Goal: Task Accomplishment & Management: Manage account settings

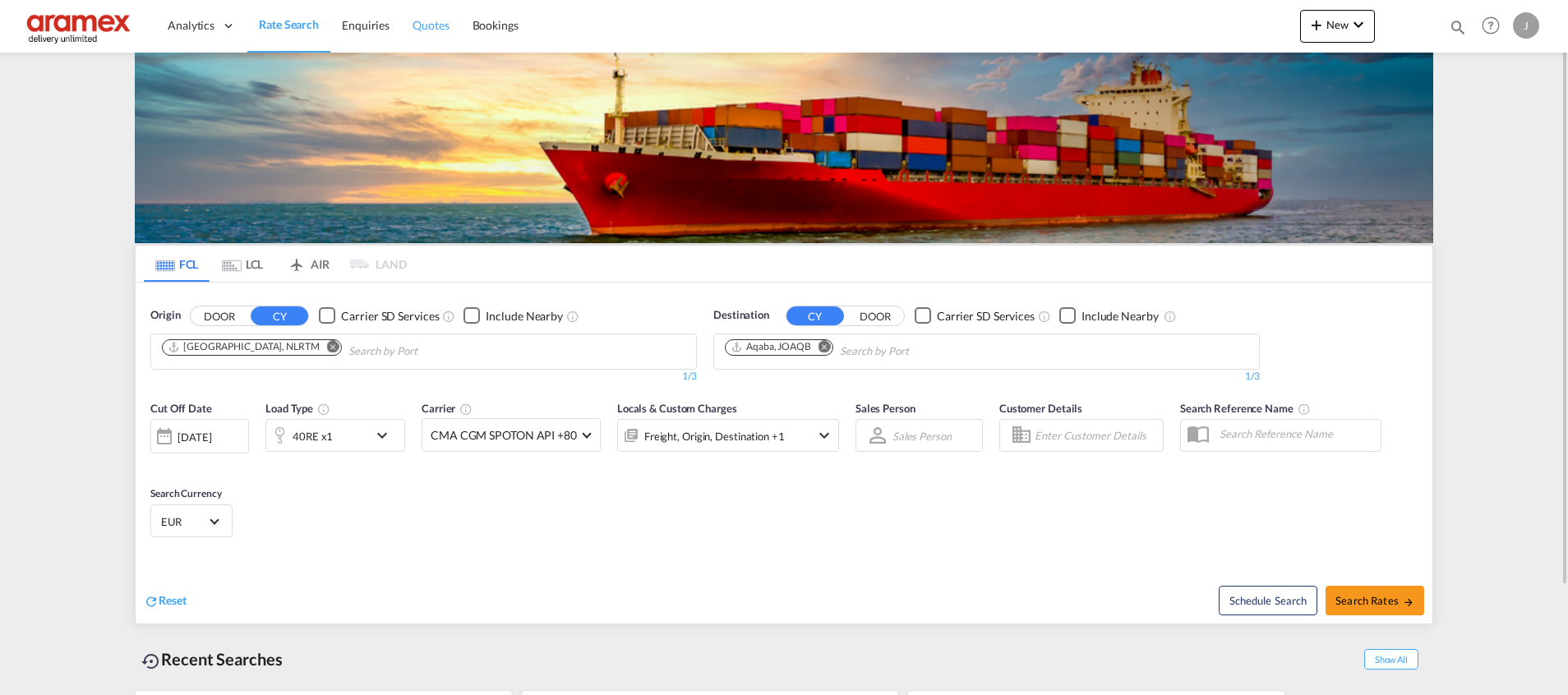
click at [428, 22] on span "Quotes" at bounding box center [430, 25] width 36 height 14
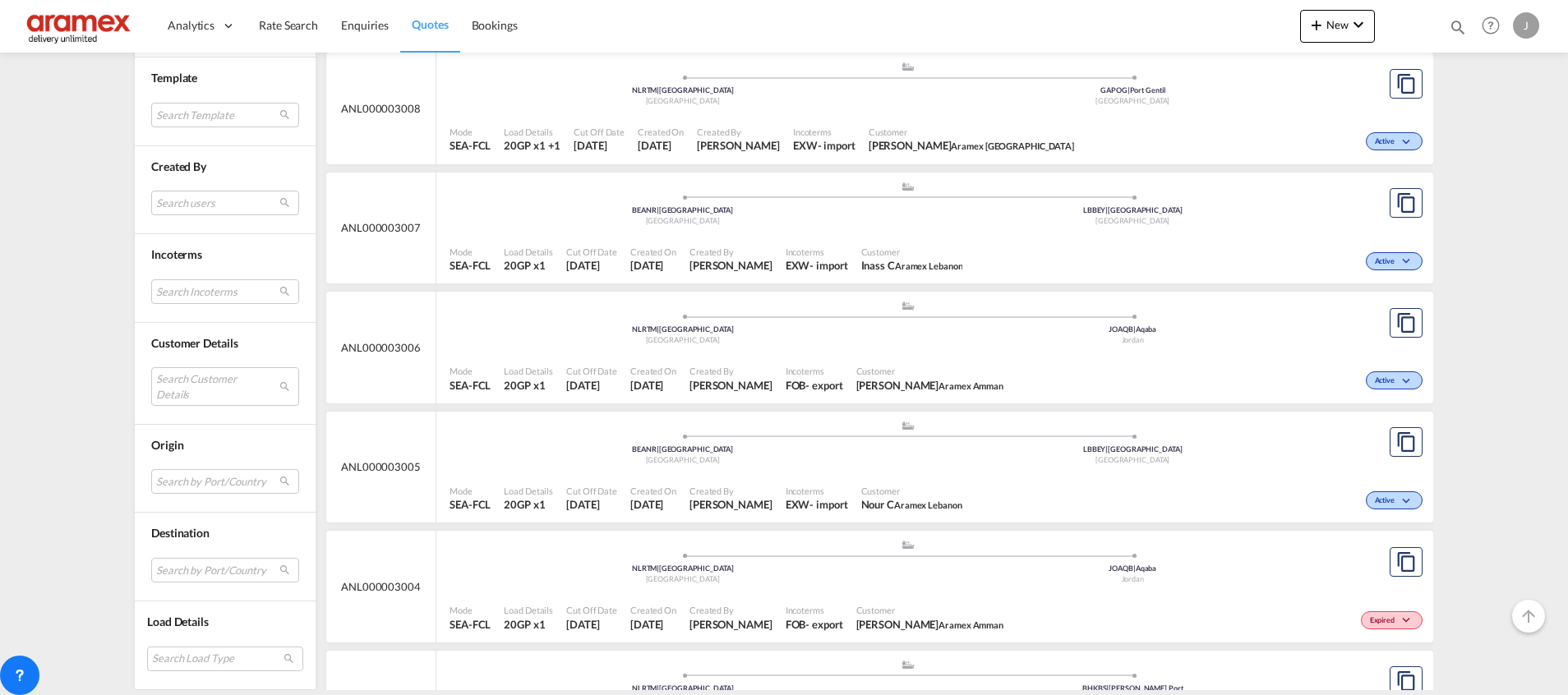
scroll to position [862, 0]
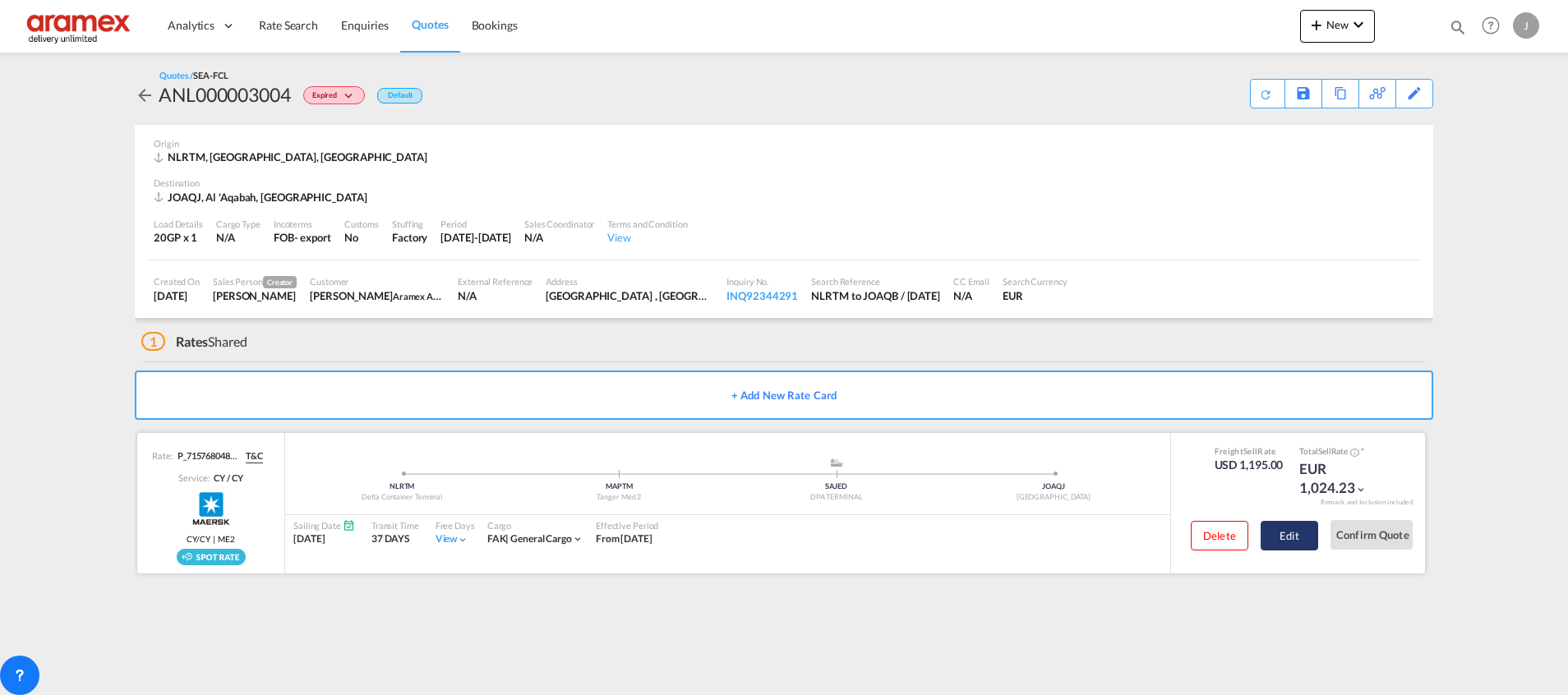
click at [1300, 531] on button "Edit" at bounding box center [1290, 535] width 57 height 30
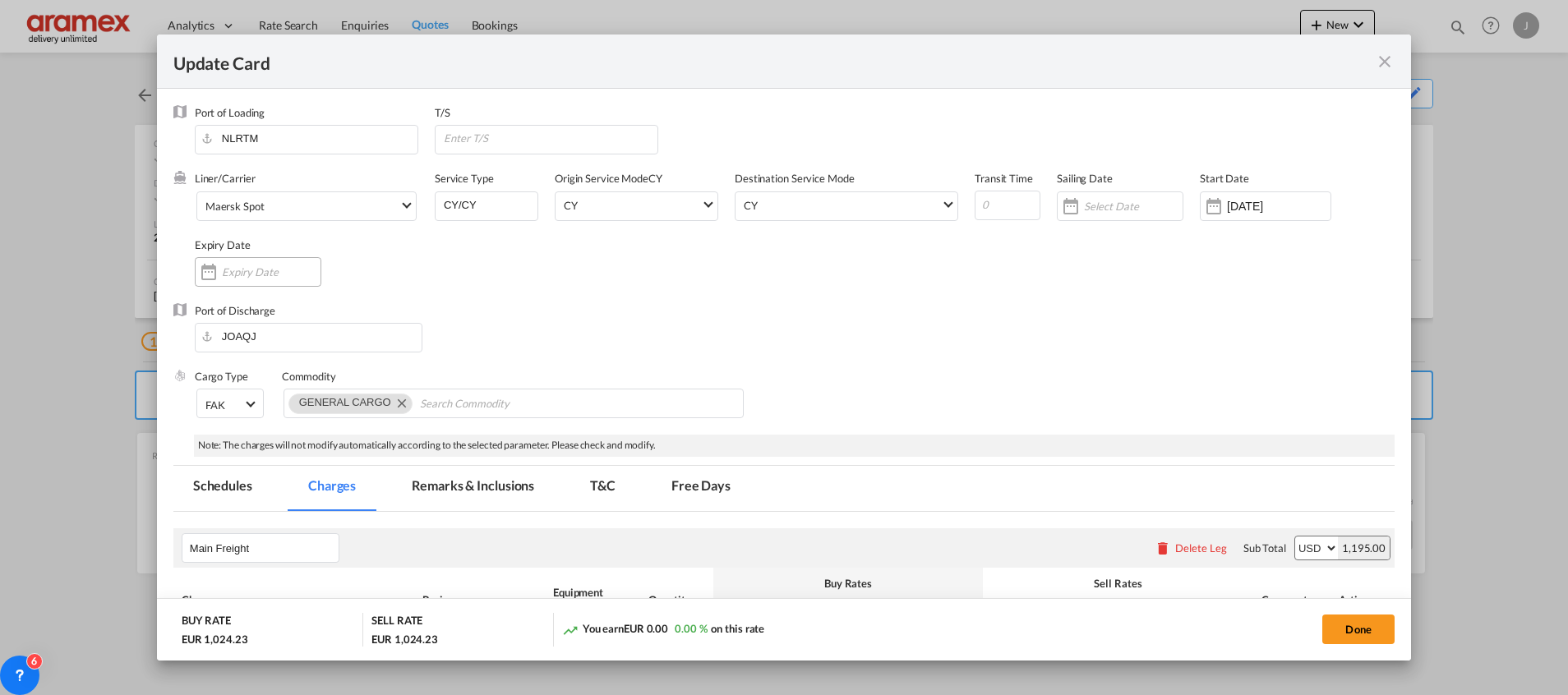
click at [237, 273] on input "Update CardPort of ..." at bounding box center [271, 272] width 98 height 13
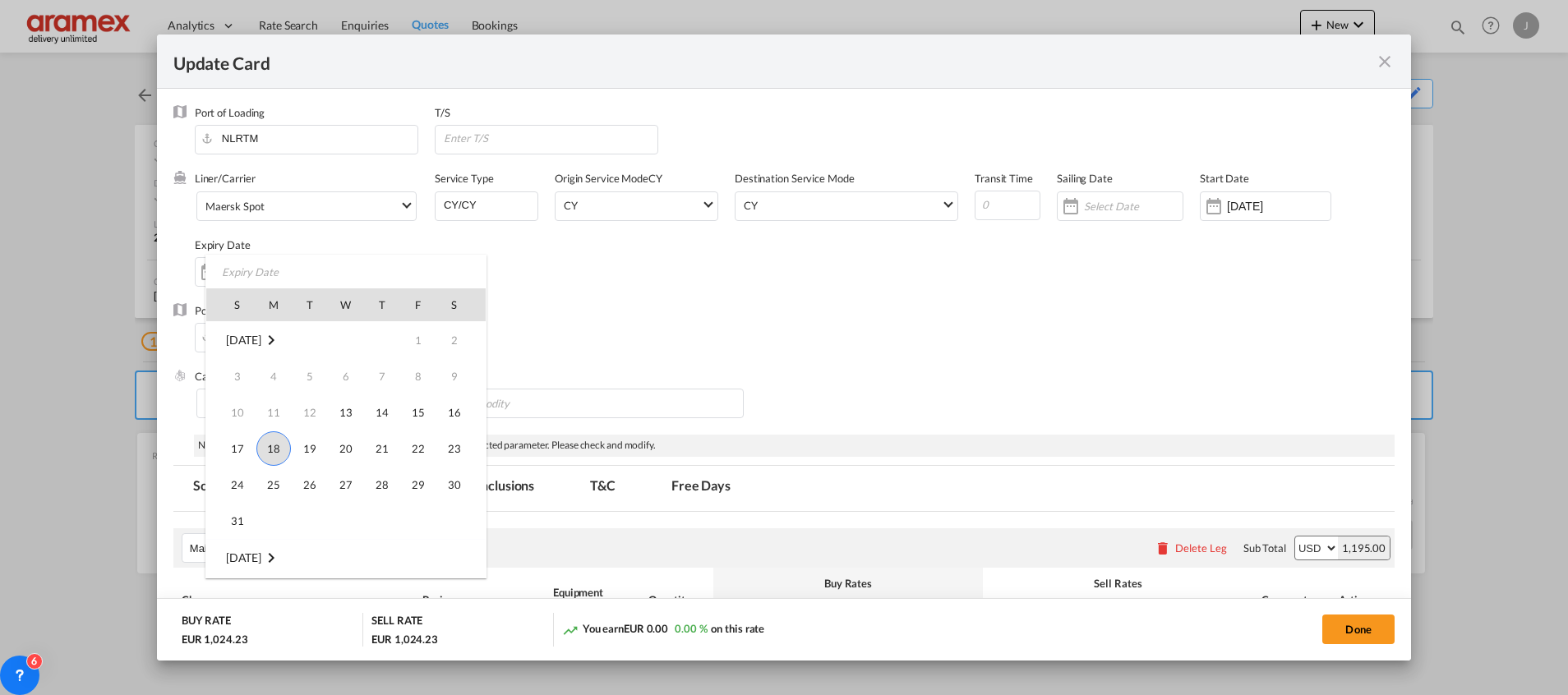
click at [276, 453] on span "18" at bounding box center [274, 448] width 35 height 35
type input "[DATE]"
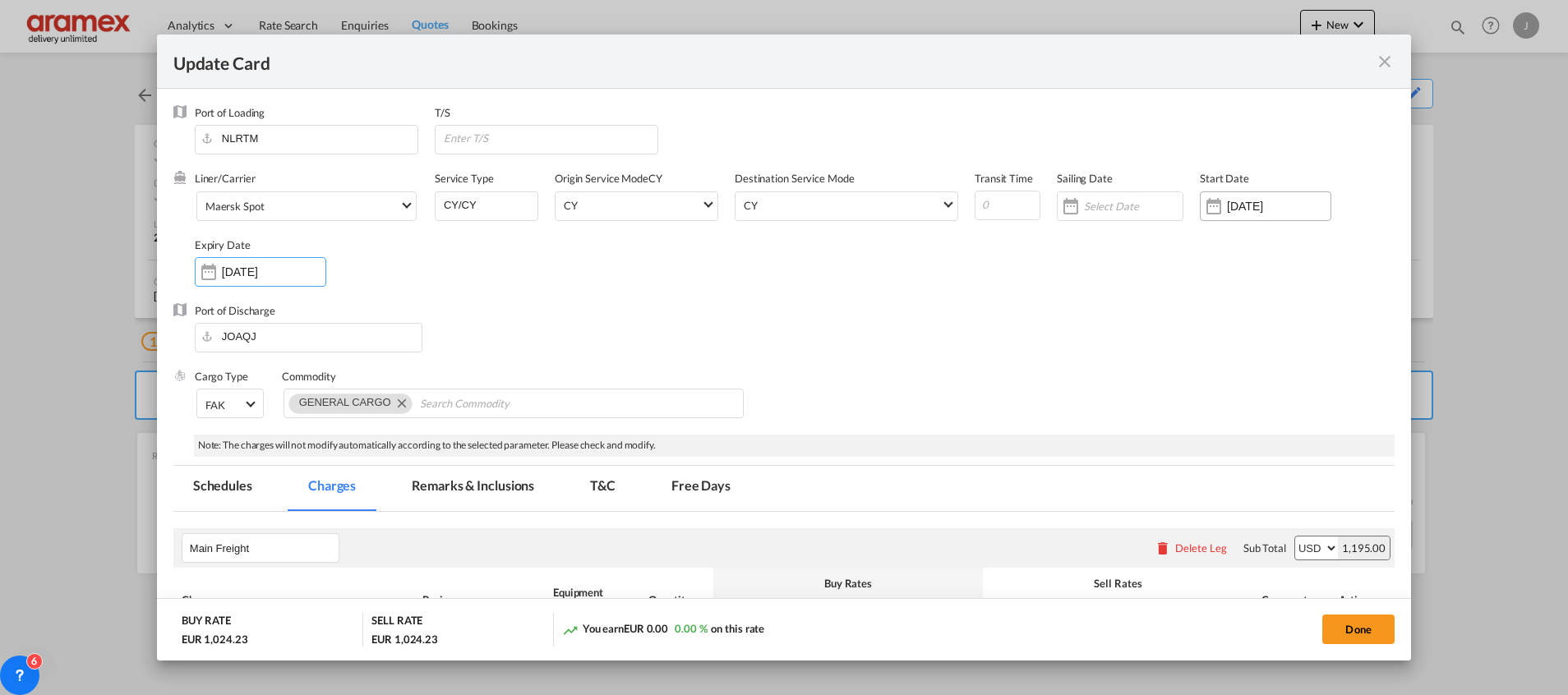
click at [1227, 204] on input "[DATE]" at bounding box center [1279, 206] width 104 height 13
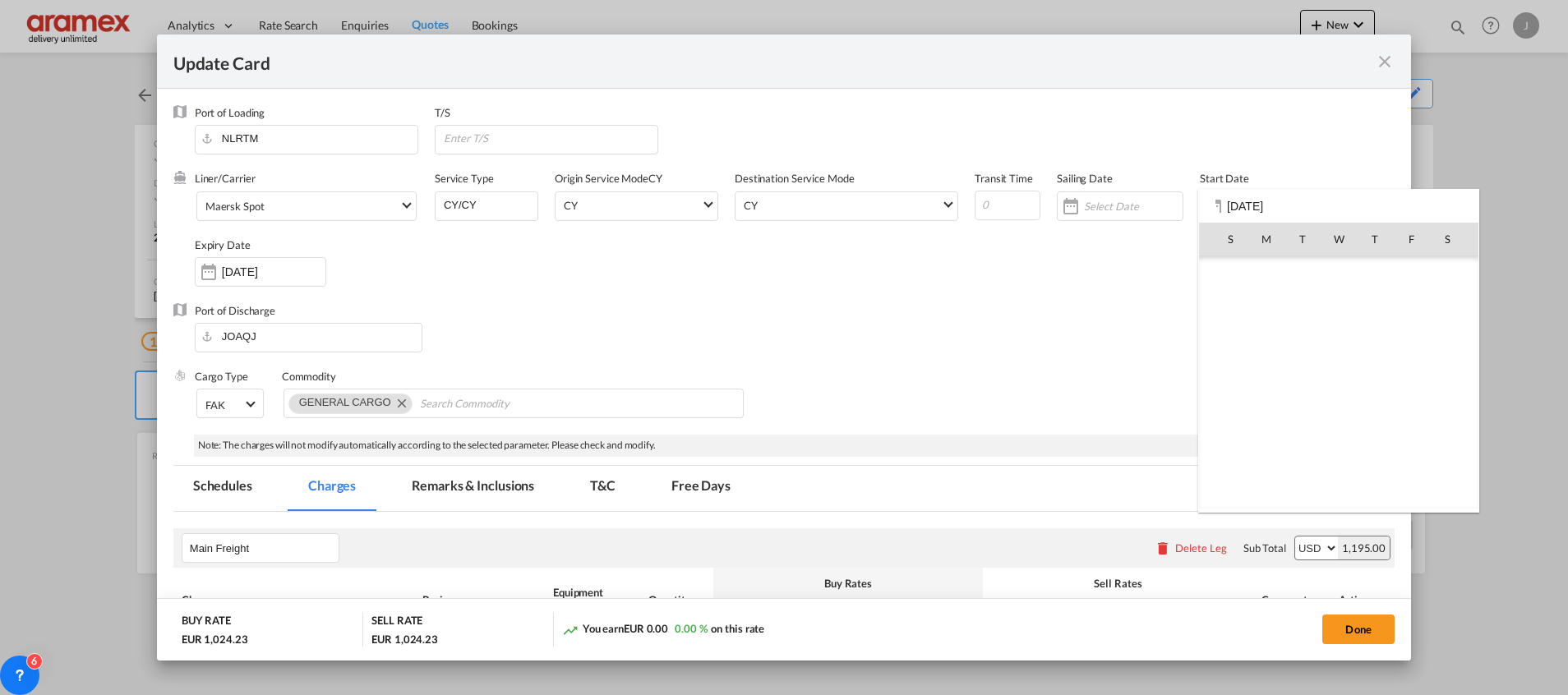
scroll to position [380342, 0]
click at [1274, 383] on span "18" at bounding box center [1266, 383] width 35 height 35
type input "[DATE]"
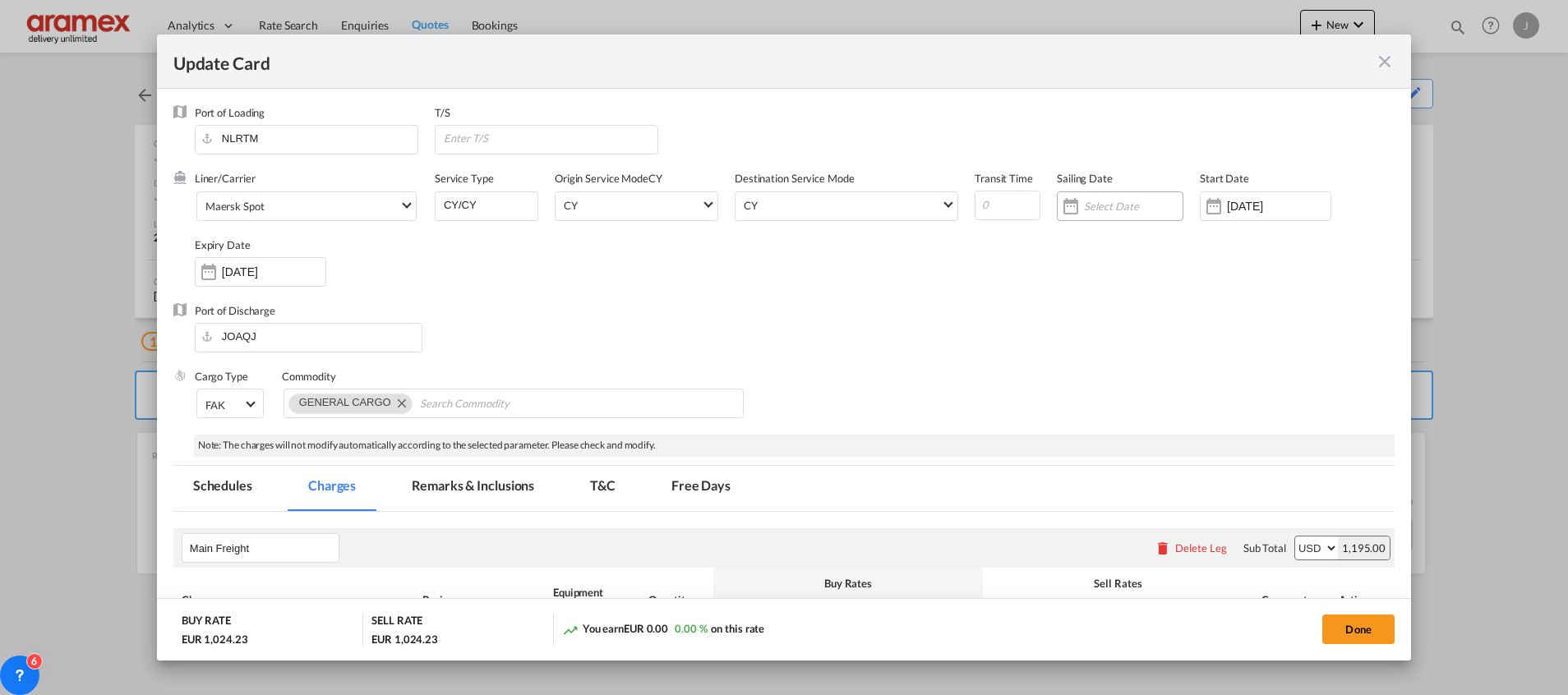
click at [1084, 204] on input "Update CardPort of ..." at bounding box center [1133, 206] width 98 height 13
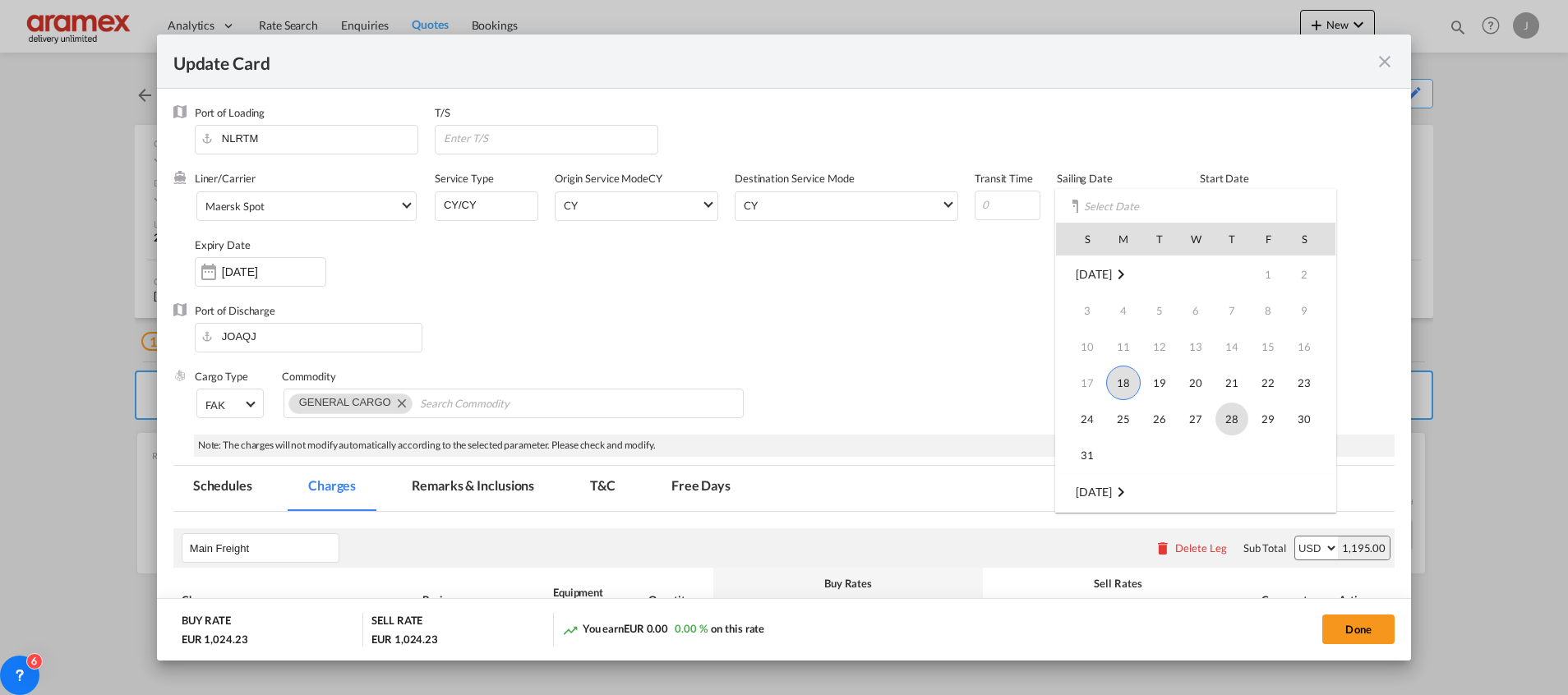
click at [1235, 420] on span "28" at bounding box center [1231, 419] width 33 height 33
type input "[DATE]"
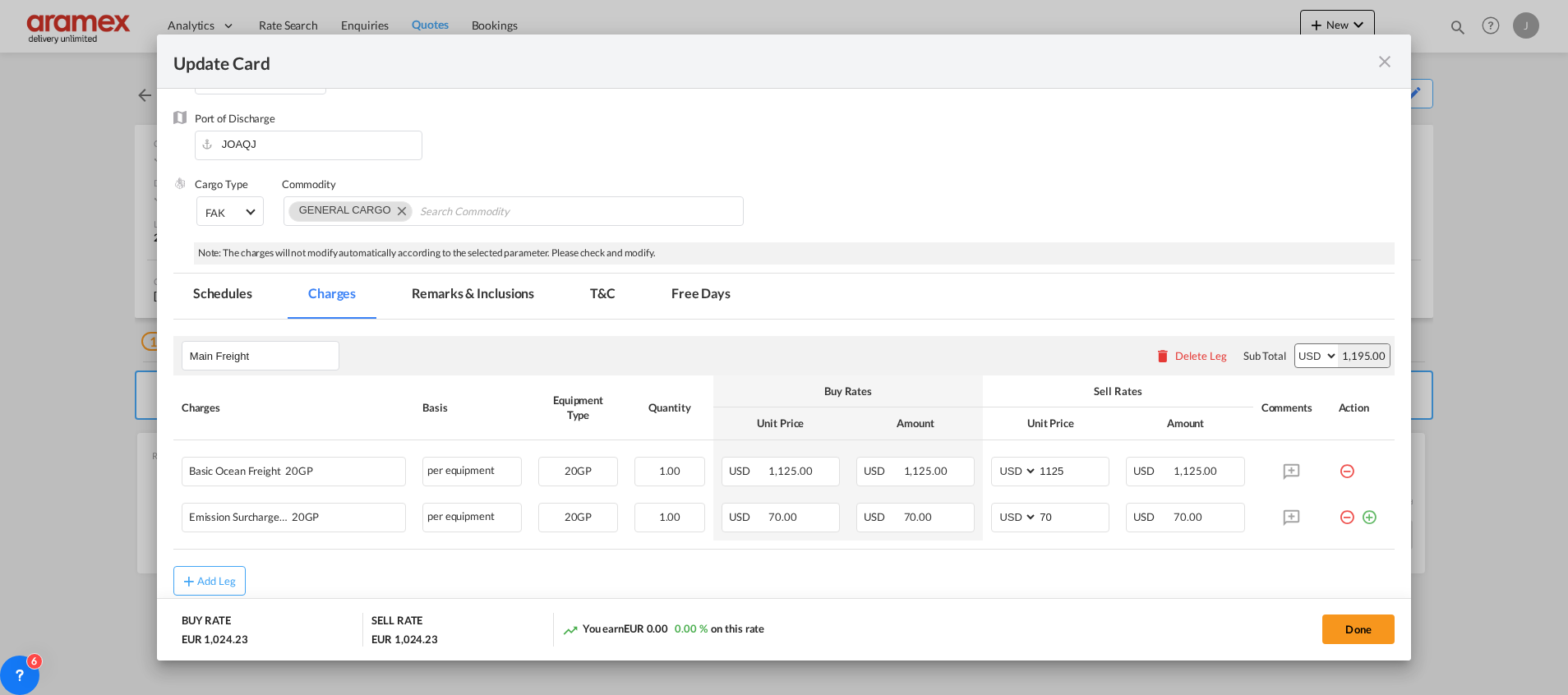
scroll to position [252, 0]
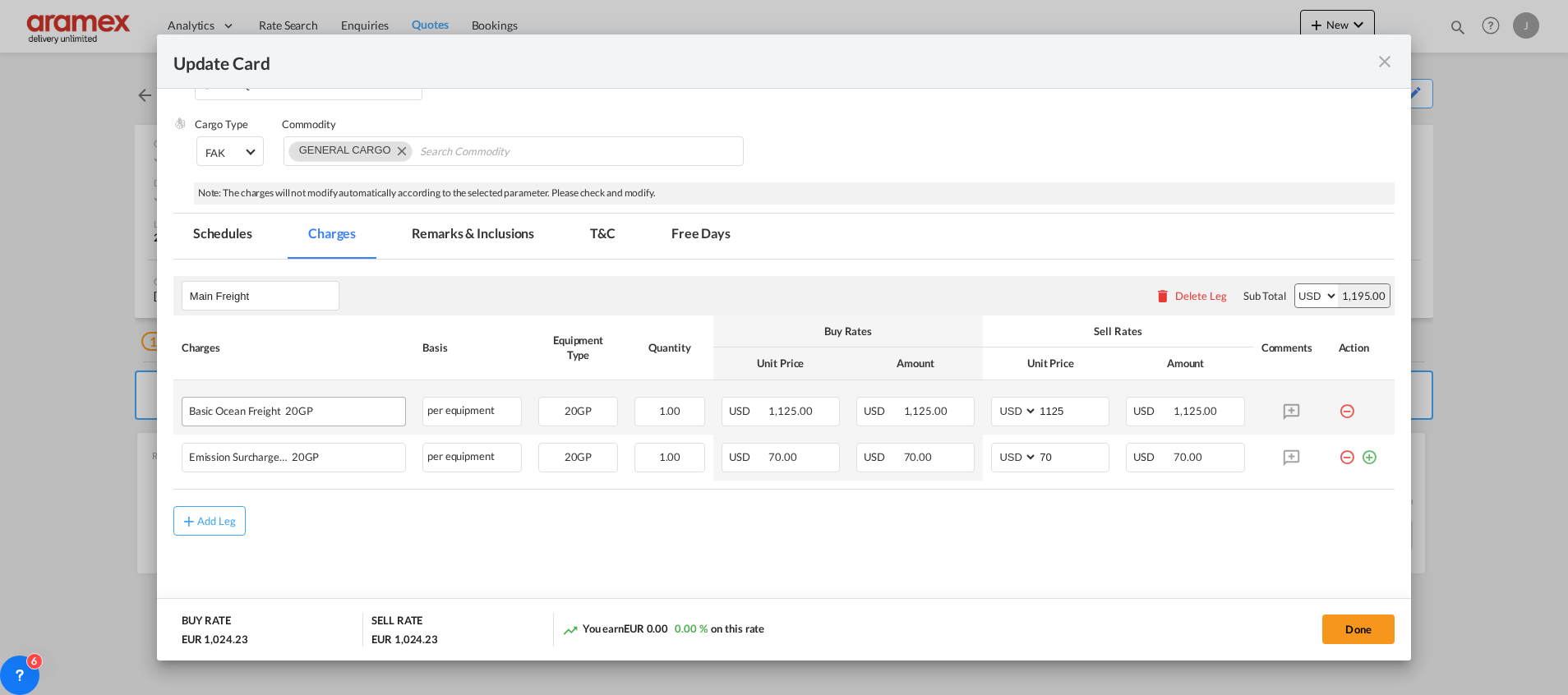
click at [233, 411] on div "Basic Ocean Freight 20GP" at bounding box center [267, 408] width 157 height 20
copy span "Basic Ocean Freight"
click at [1339, 405] on md-icon "icon-minus-circle-outline red-400-fg" at bounding box center [1347, 405] width 16 height 16
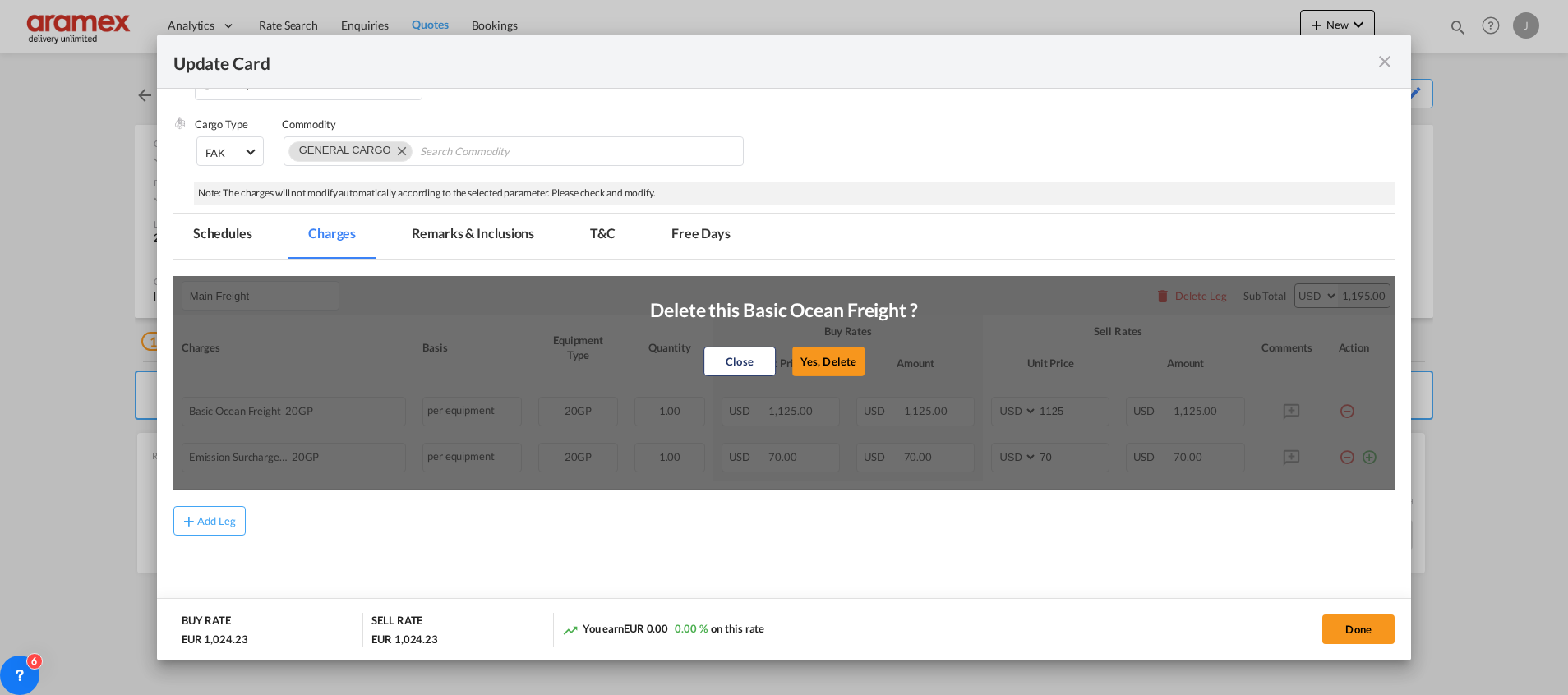
drag, startPoint x: 831, startPoint y: 359, endPoint x: 1138, endPoint y: 394, distance: 309.0
click at [832, 359] on button "Yes, Delete" at bounding box center [828, 361] width 72 height 30
type input "70"
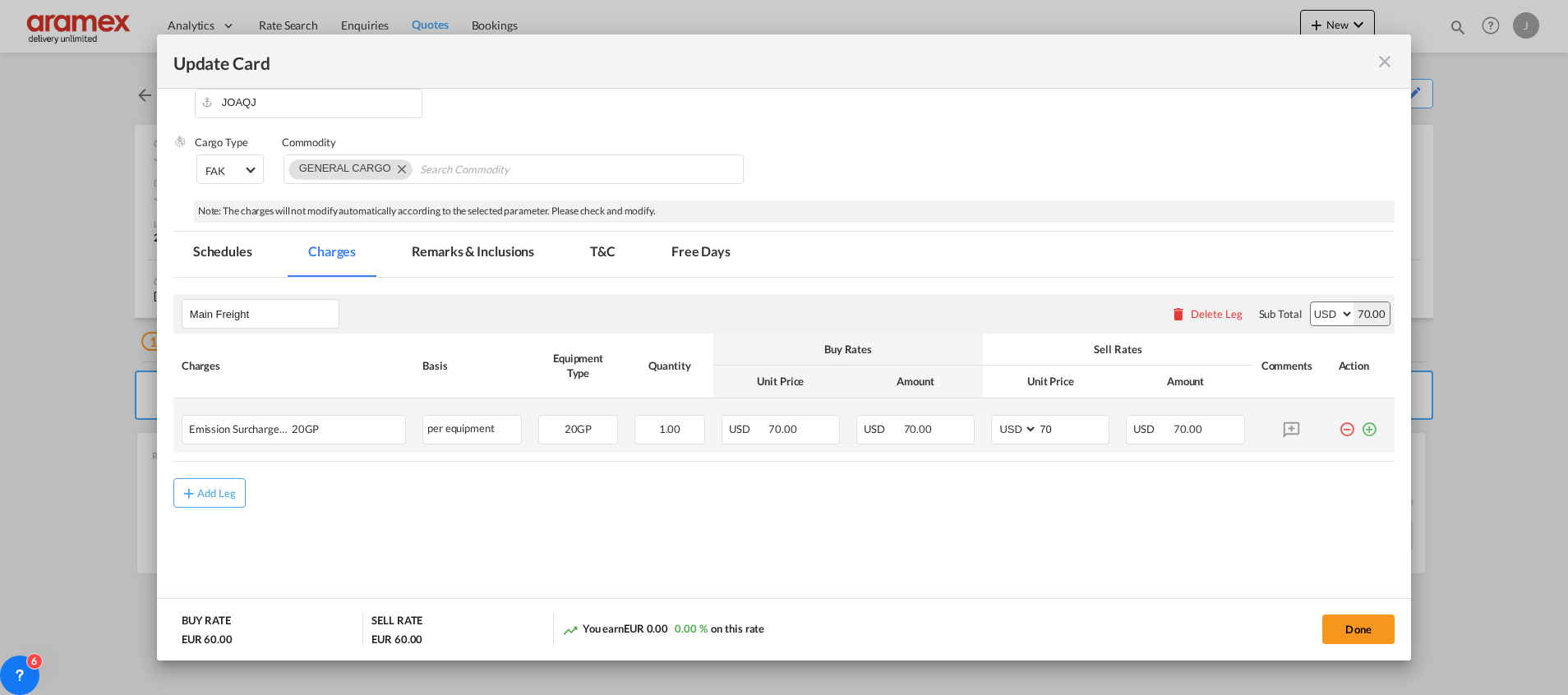
click at [1361, 425] on md-icon "icon-plus-circle-outline green-400-fg" at bounding box center [1369, 423] width 16 height 16
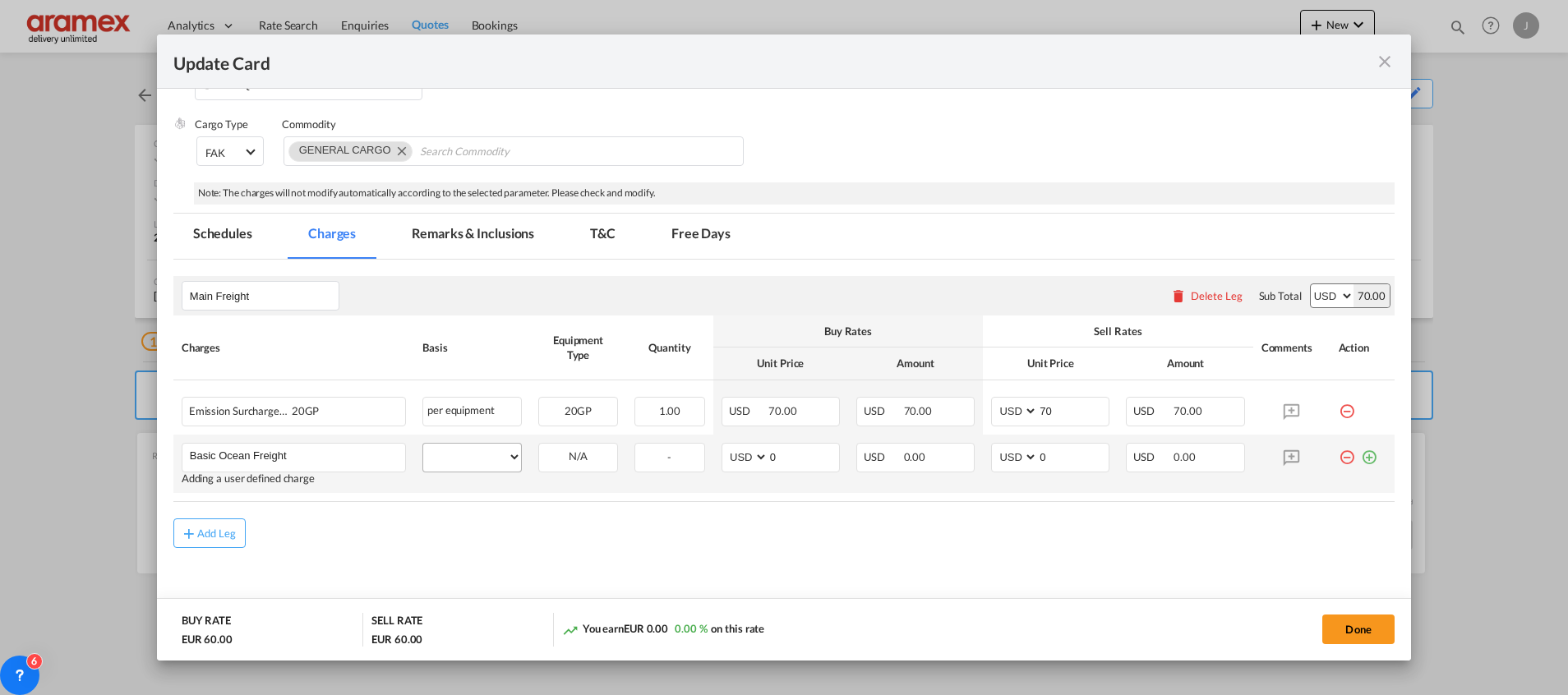
type input "Basic Ocean Freight"
click at [472, 453] on select "per equipment per container per B/L per shipping bill per shipment % on freight…" at bounding box center [472, 456] width 98 height 26
select select "per equipment"
click at [423, 444] on select "per equipment per container per B/L per shipping bill per shipment % on freight…" at bounding box center [472, 456] width 98 height 26
drag, startPoint x: 811, startPoint y: 458, endPoint x: 685, endPoint y: 462, distance: 126.1
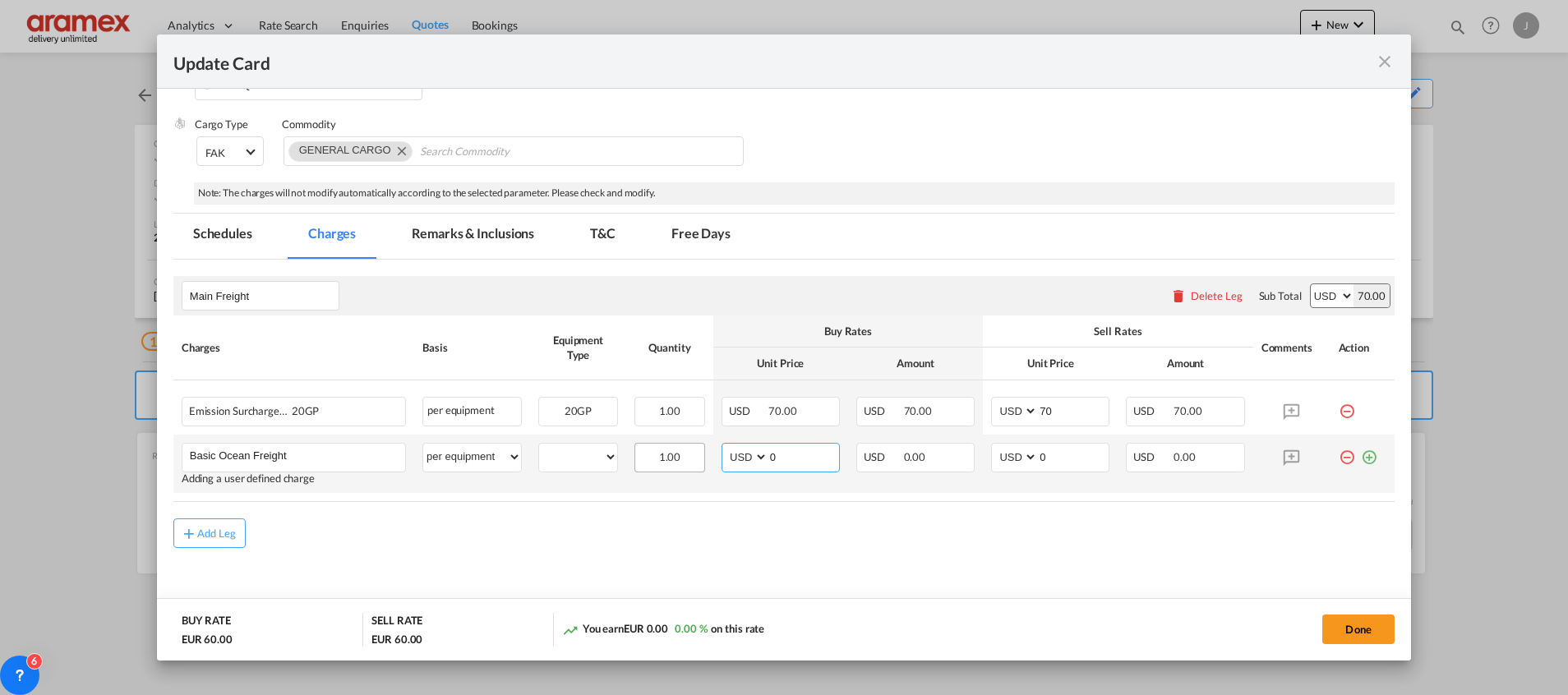
click at [685, 462] on tr "Basic Ocean Freight Please Enter User Defined Charges Cannot Be Published Addin…" at bounding box center [784, 463] width 1222 height 58
paste input "1175"
type input "1175"
drag, startPoint x: 1055, startPoint y: 451, endPoint x: 976, endPoint y: 459, distance: 79.4
click at [984, 459] on td "AED AFN ALL AMD ANG AOA ARS AUD AWG AZN BAM BBD BDT BGN BHD BIF BMD BND [PERSON…" at bounding box center [1051, 463] width 135 height 58
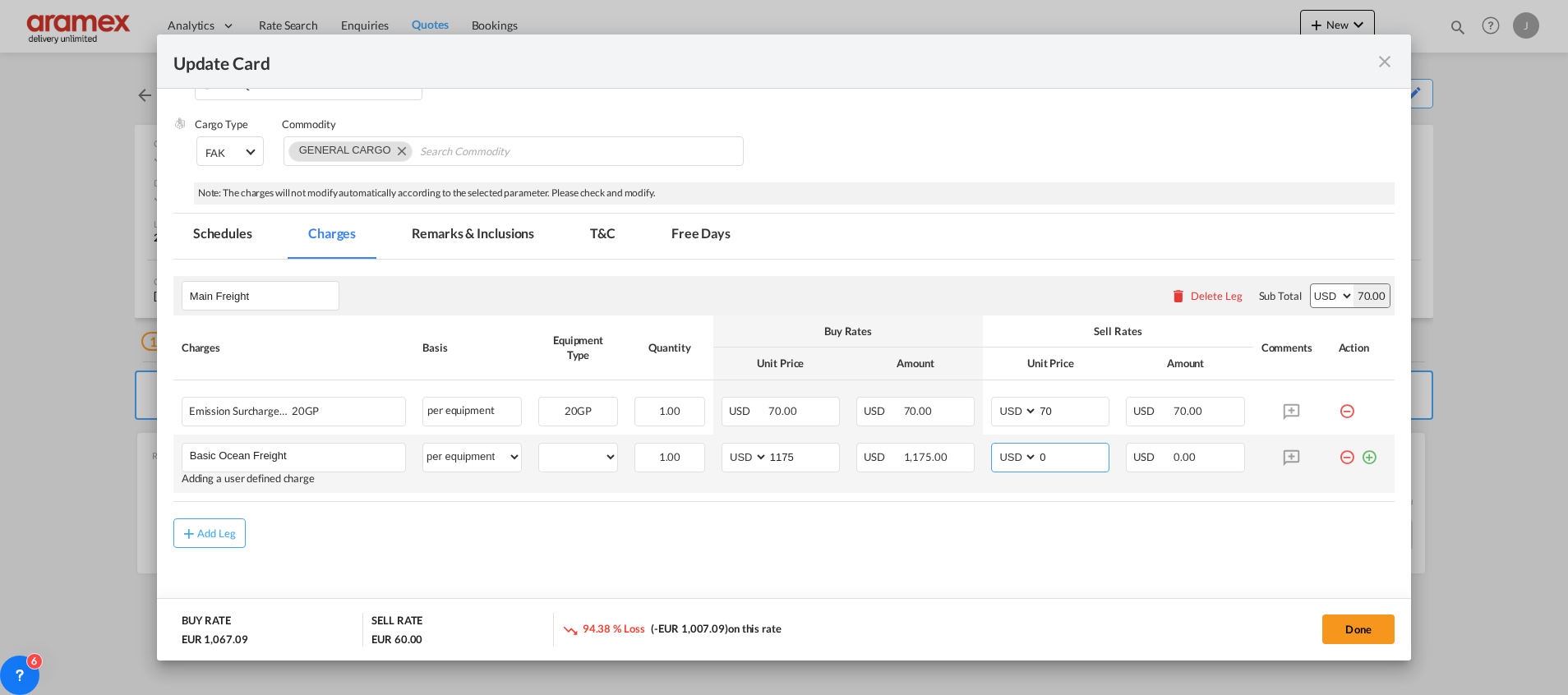
paste input "1175"
type input "1175"
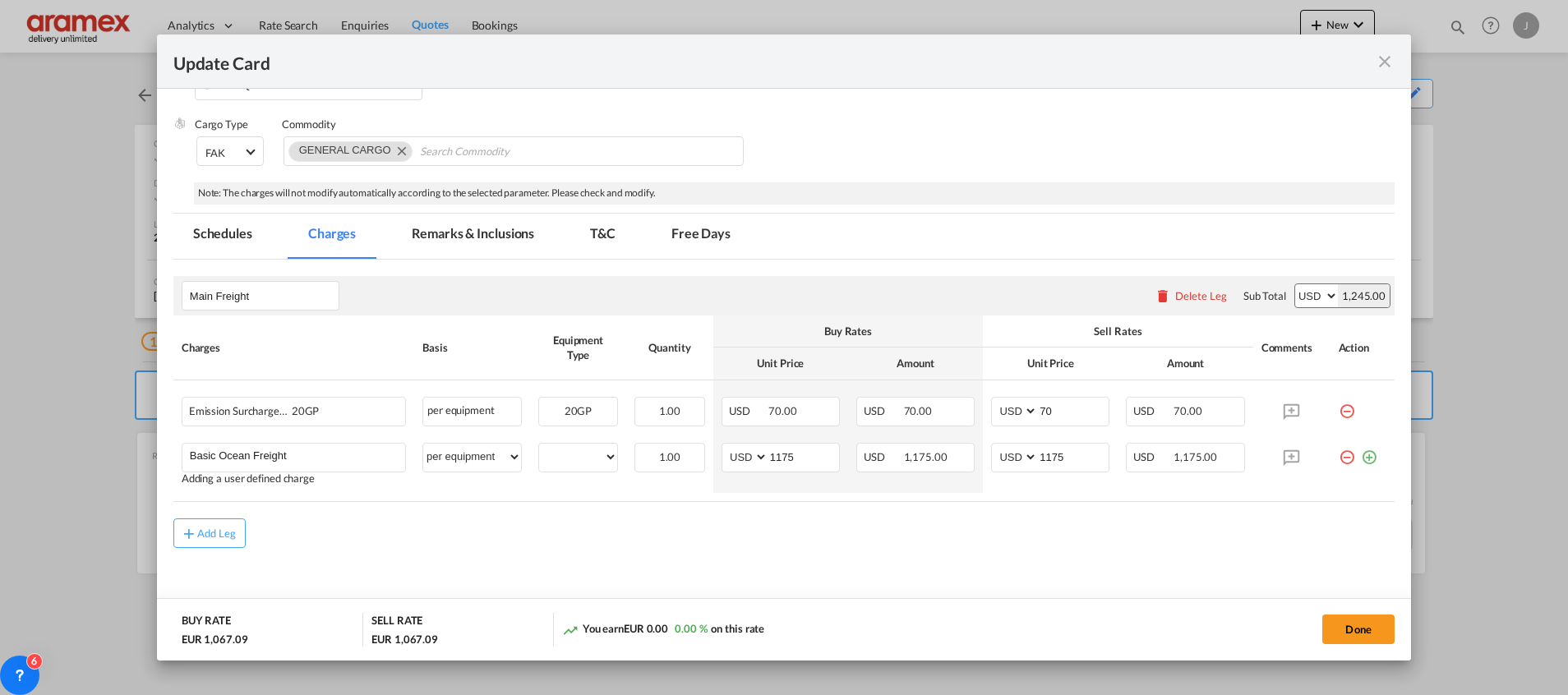
click at [1010, 524] on div "Add Leg" at bounding box center [784, 533] width 1222 height 30
click at [535, 229] on md-tab-item "Remarks & Inclusions" at bounding box center [473, 236] width 162 height 46
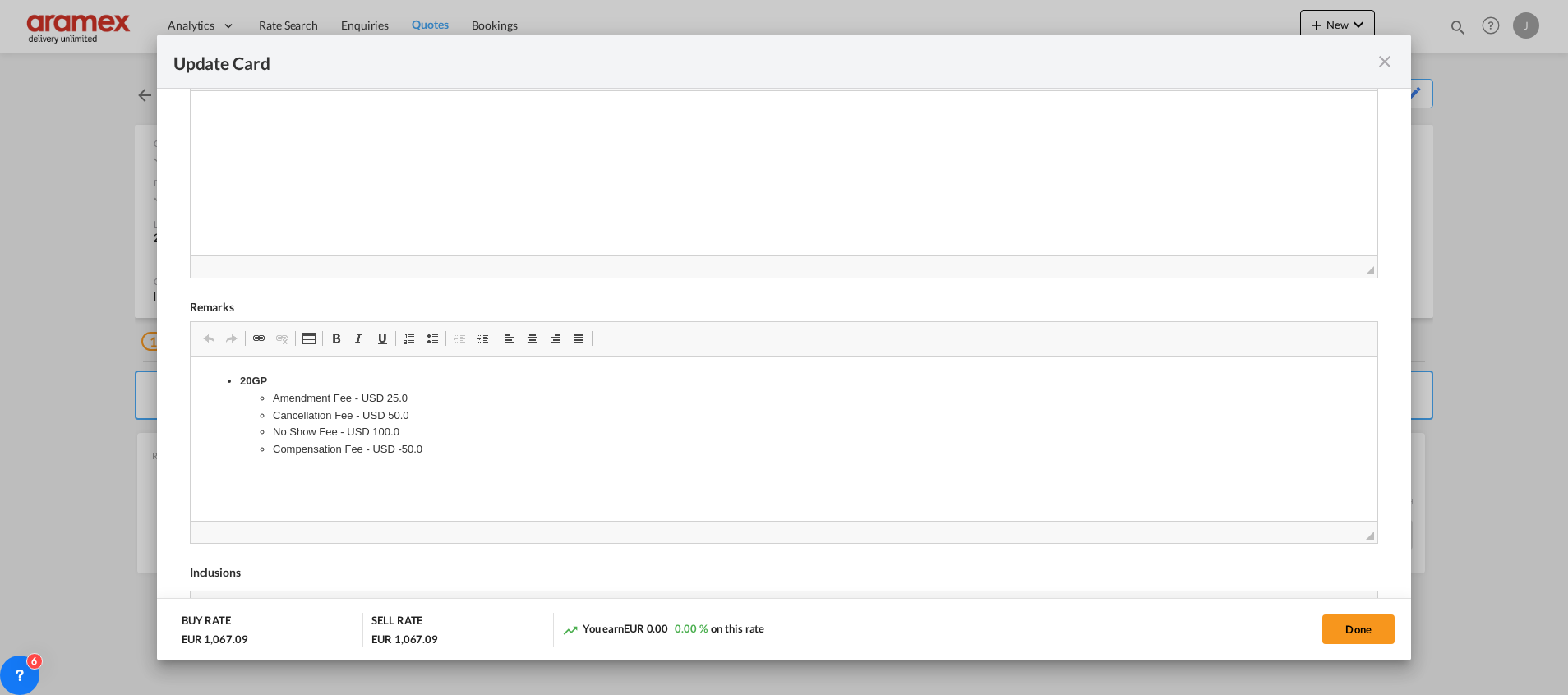
scroll to position [733, 0]
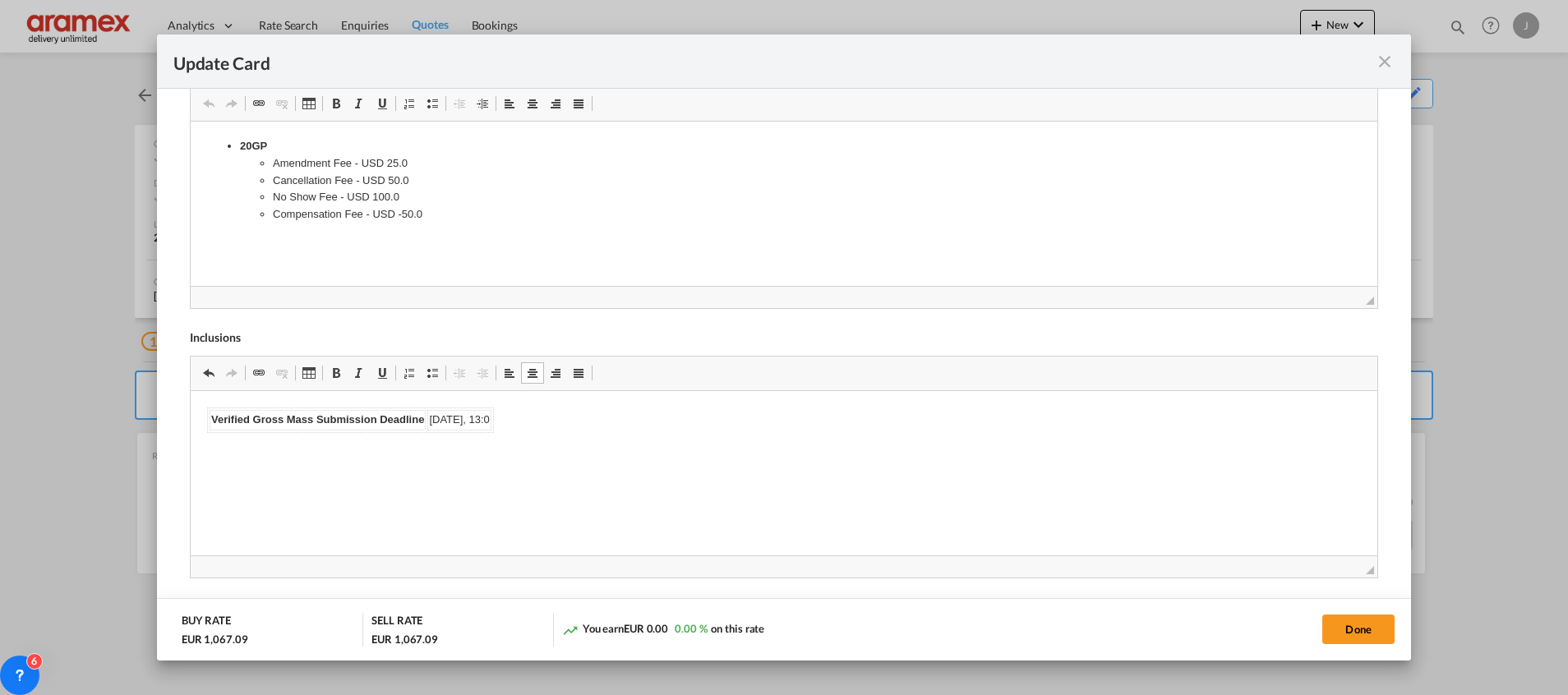
click at [269, 410] on th "Verified Gross Mass Submission Deadline" at bounding box center [317, 420] width 217 height 21
click at [269, 418] on td "[DATE], 13:0" at bounding box center [245, 420] width 64 height 21
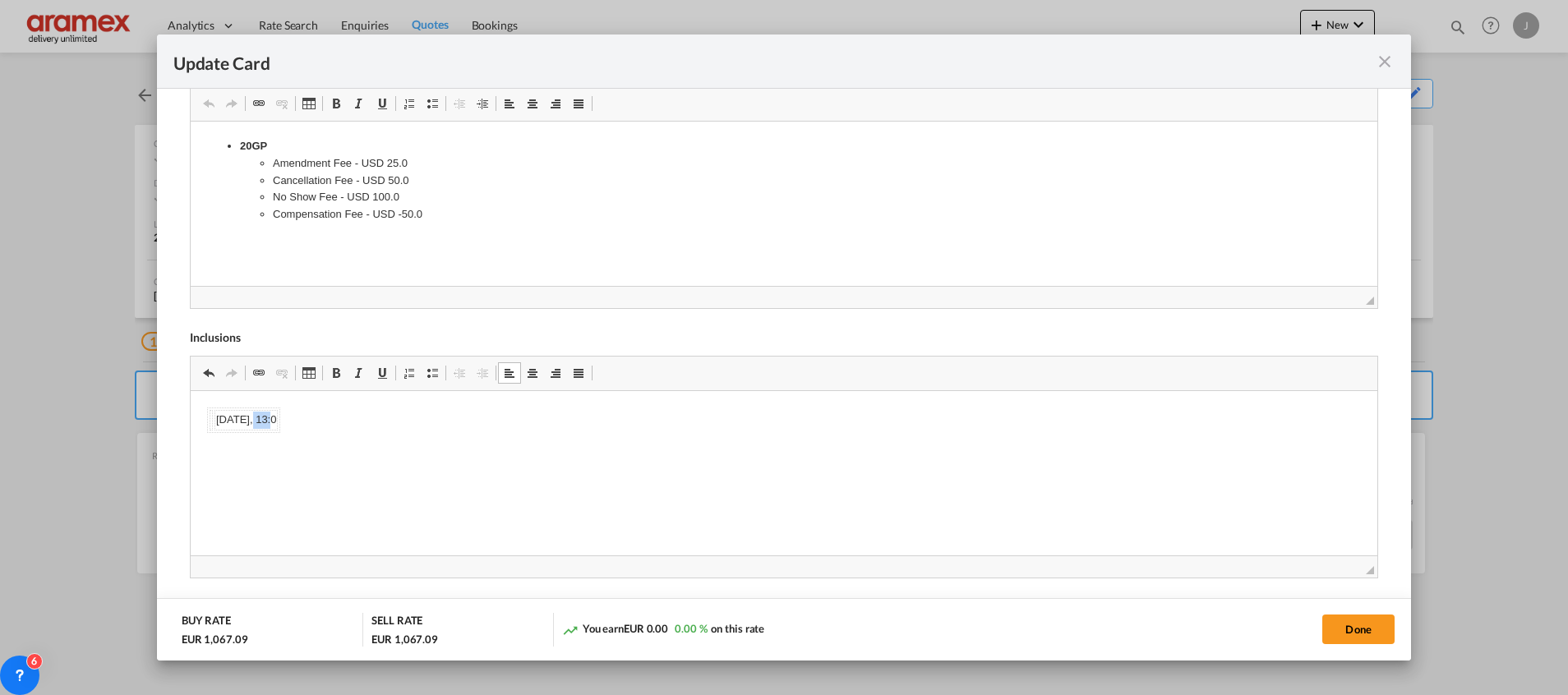
click at [269, 418] on td "[DATE], 13:0" at bounding box center [245, 420] width 64 height 21
drag, startPoint x: 274, startPoint y: 440, endPoint x: 192, endPoint y: 404, distance: 89.6
click at [192, 404] on html at bounding box center [783, 420] width 1187 height 58
click body "Editor, editor6"
drag, startPoint x: 234, startPoint y: 427, endPoint x: 199, endPoint y: 414, distance: 37.3
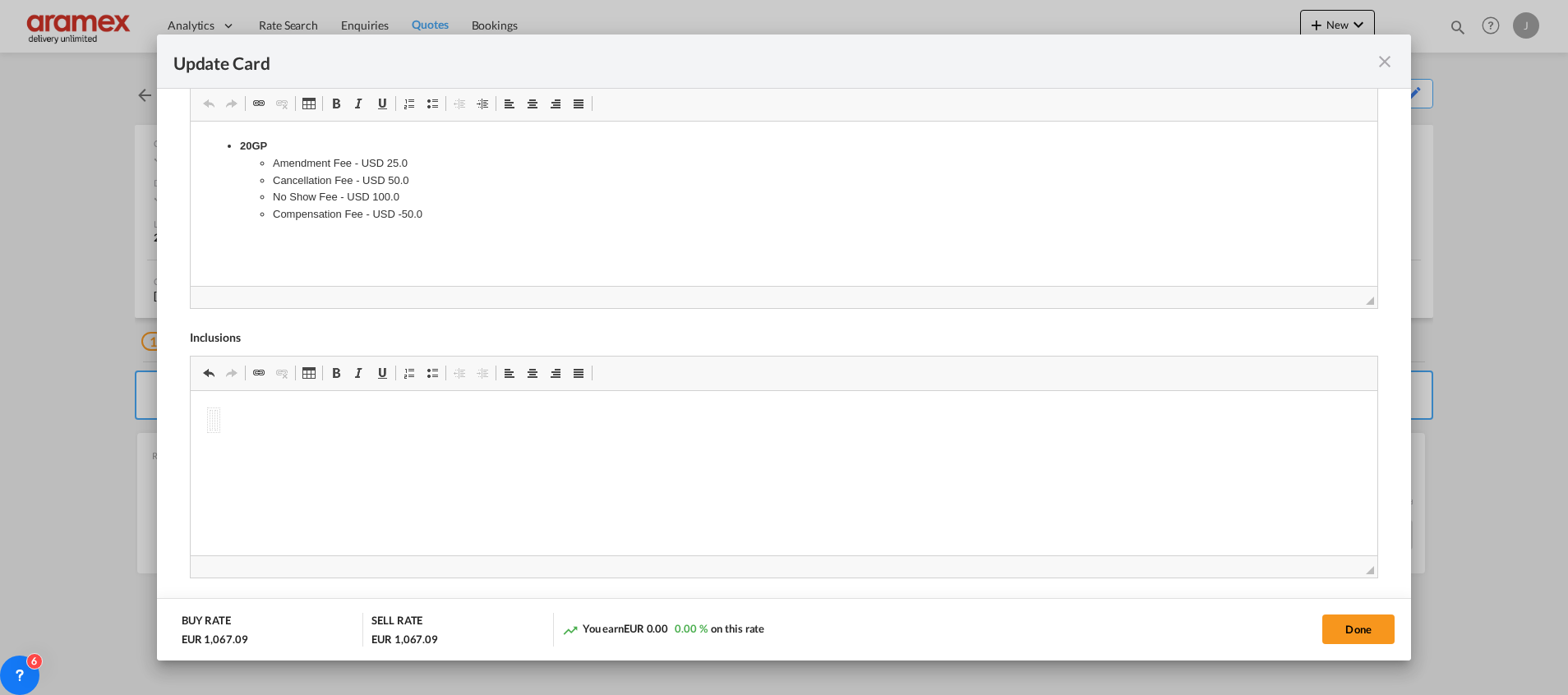
click at [199, 414] on html at bounding box center [783, 420] width 1187 height 58
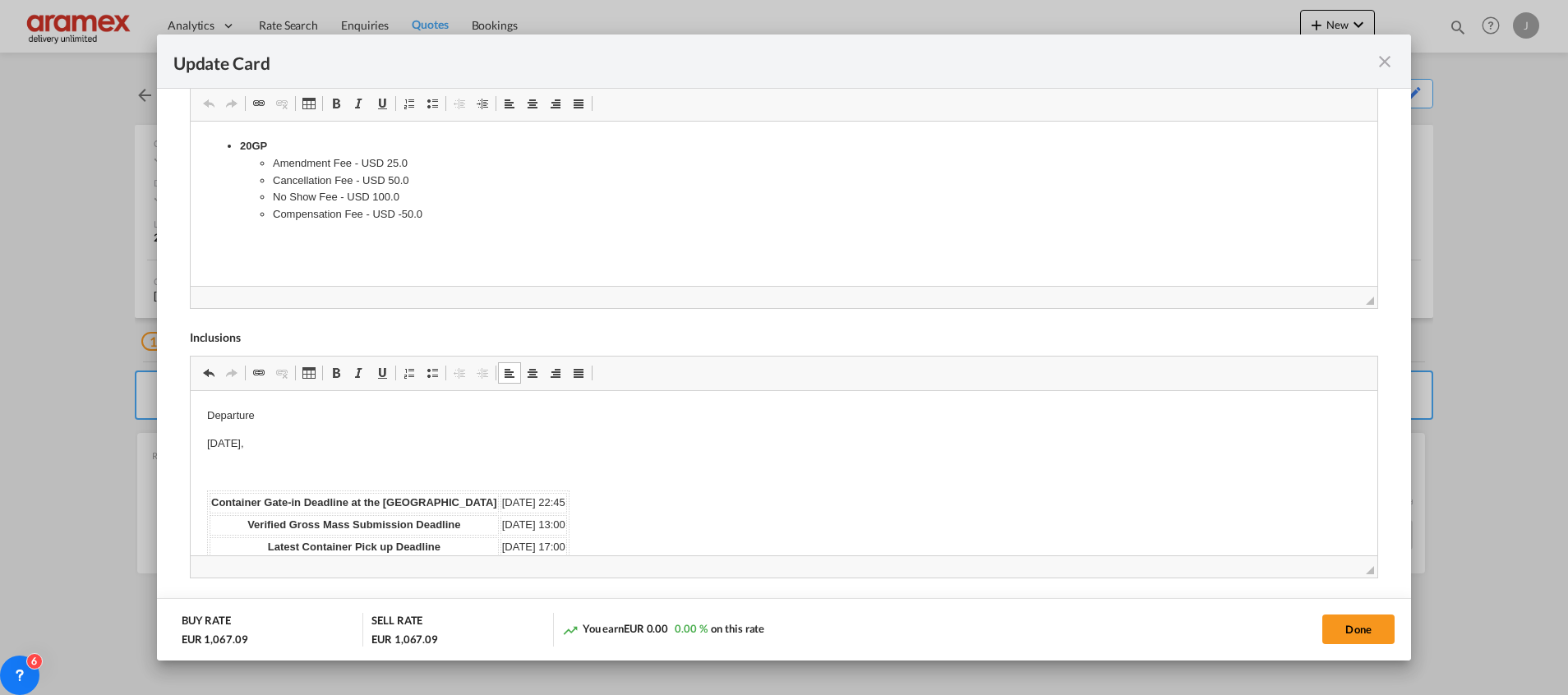
click at [203, 439] on html "Departure [DATE], Container Gate-in Deadline at the [GEOGRAPHIC_DATA] [DATE] 22…" at bounding box center [783, 495] width 1187 height 208
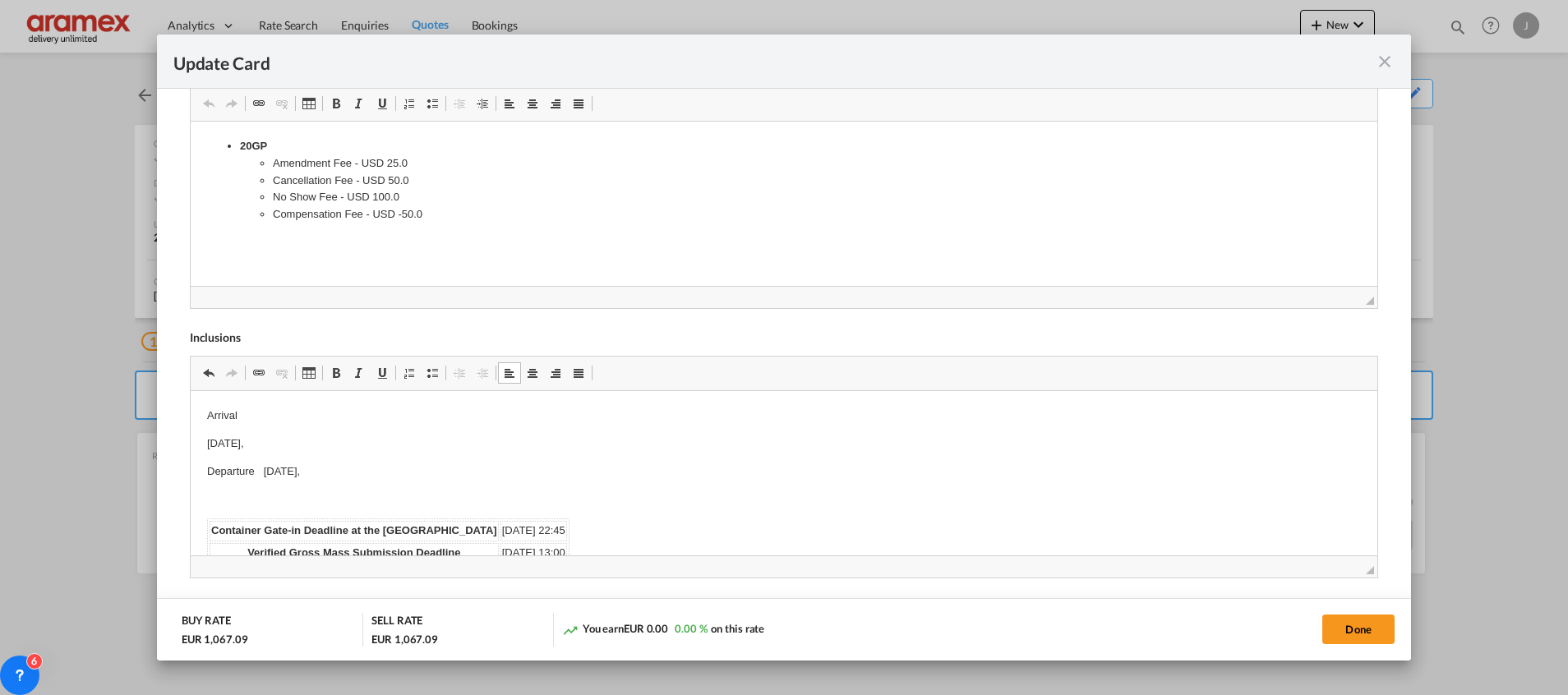
drag, startPoint x: 271, startPoint y: 440, endPoint x: 192, endPoint y: 407, distance: 85.6
click at [192, 407] on html "Arrival [DATE], Departure [DATE], Container Gate-in Deadline at the [GEOGRAPHIC…" at bounding box center [783, 508] width 1187 height 235
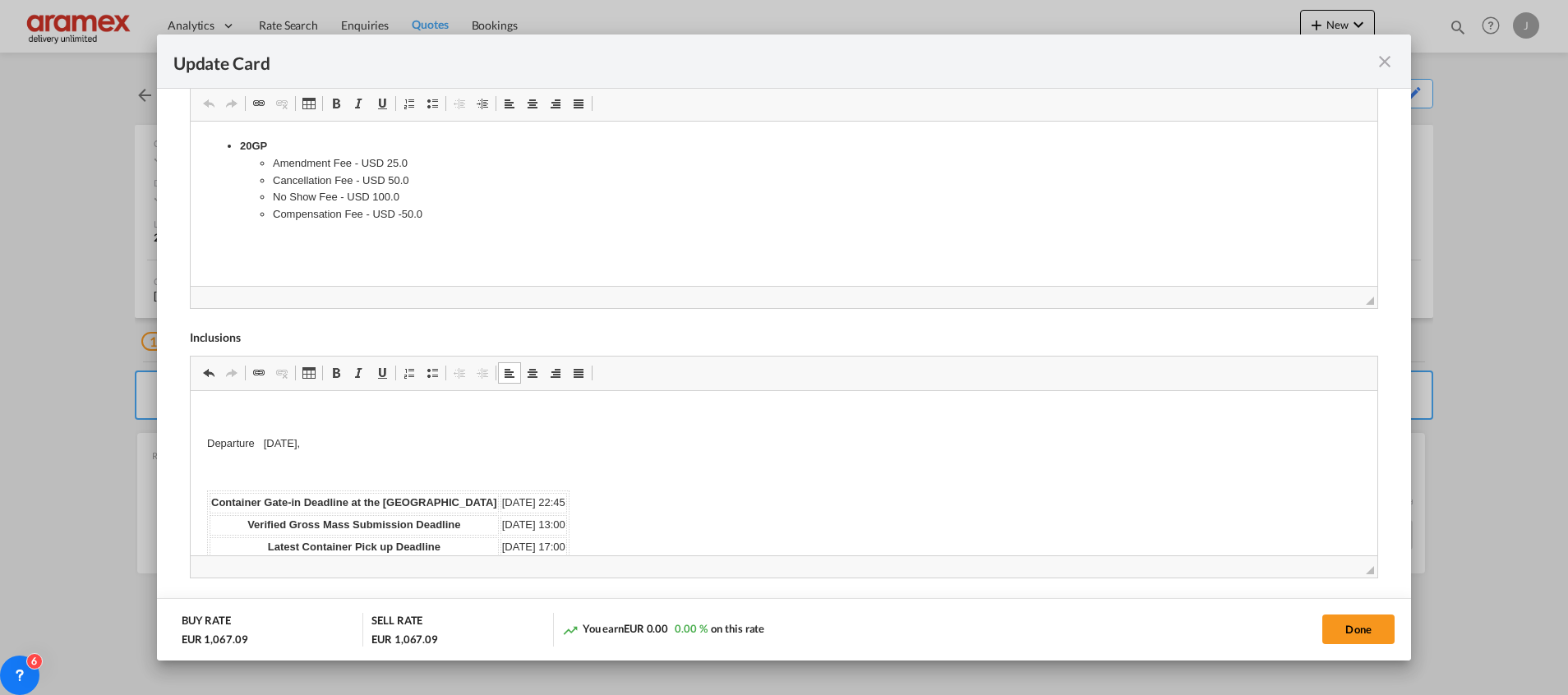
click at [353, 444] on p "Departure [DATE]," at bounding box center [784, 444] width 1155 height 17
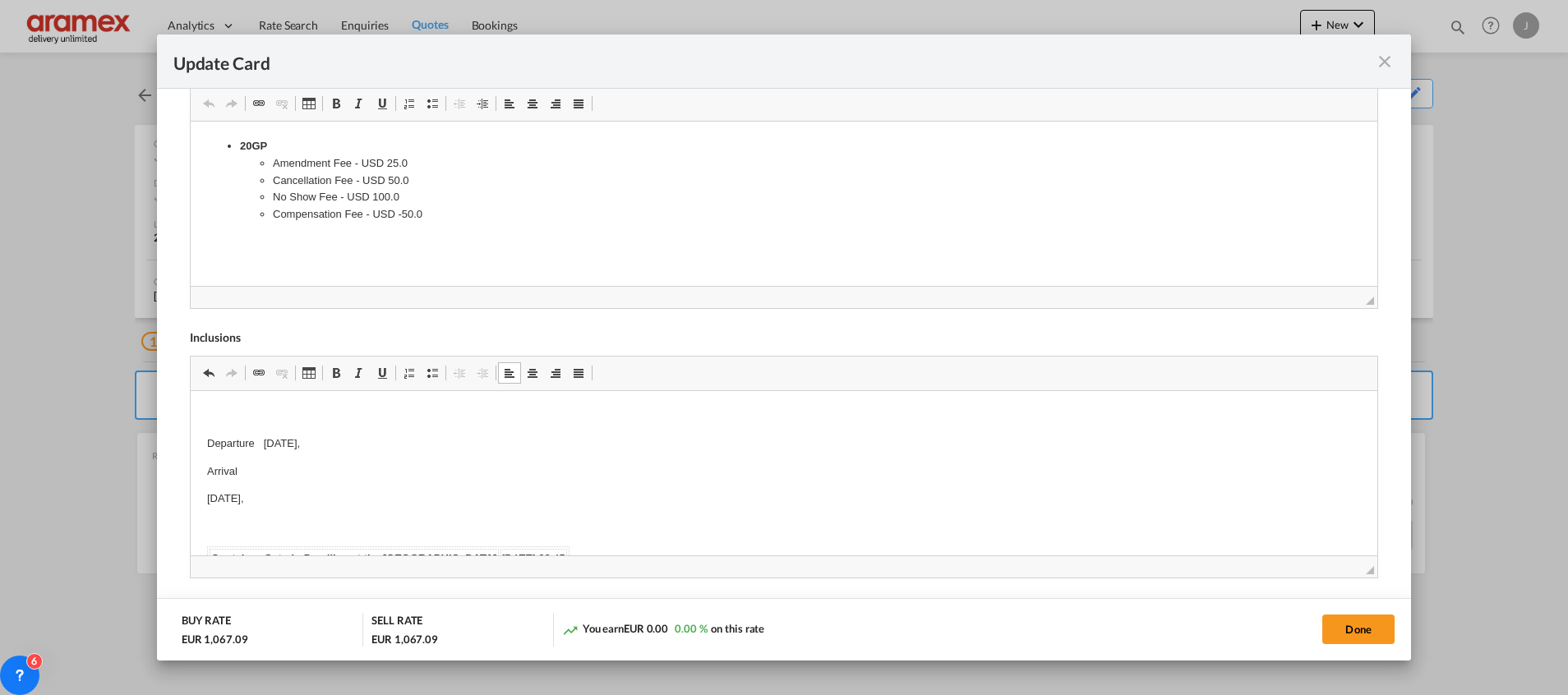
click at [204, 498] on html "Departure [DATE], Arrival [DATE], Container Gate-in Deadline at the [GEOGRAPHIC…" at bounding box center [783, 522] width 1187 height 263
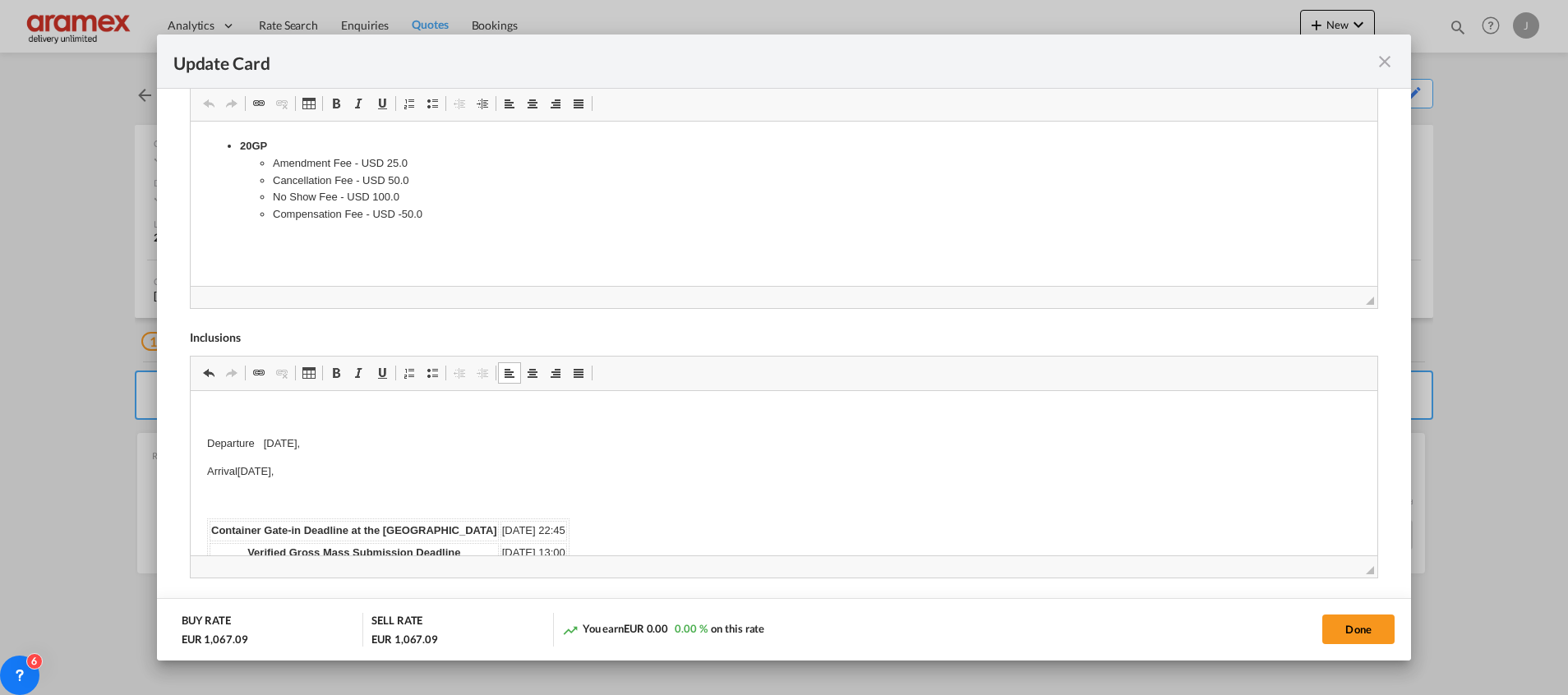
click at [264, 496] on p "Editor, editor6" at bounding box center [784, 498] width 1155 height 17
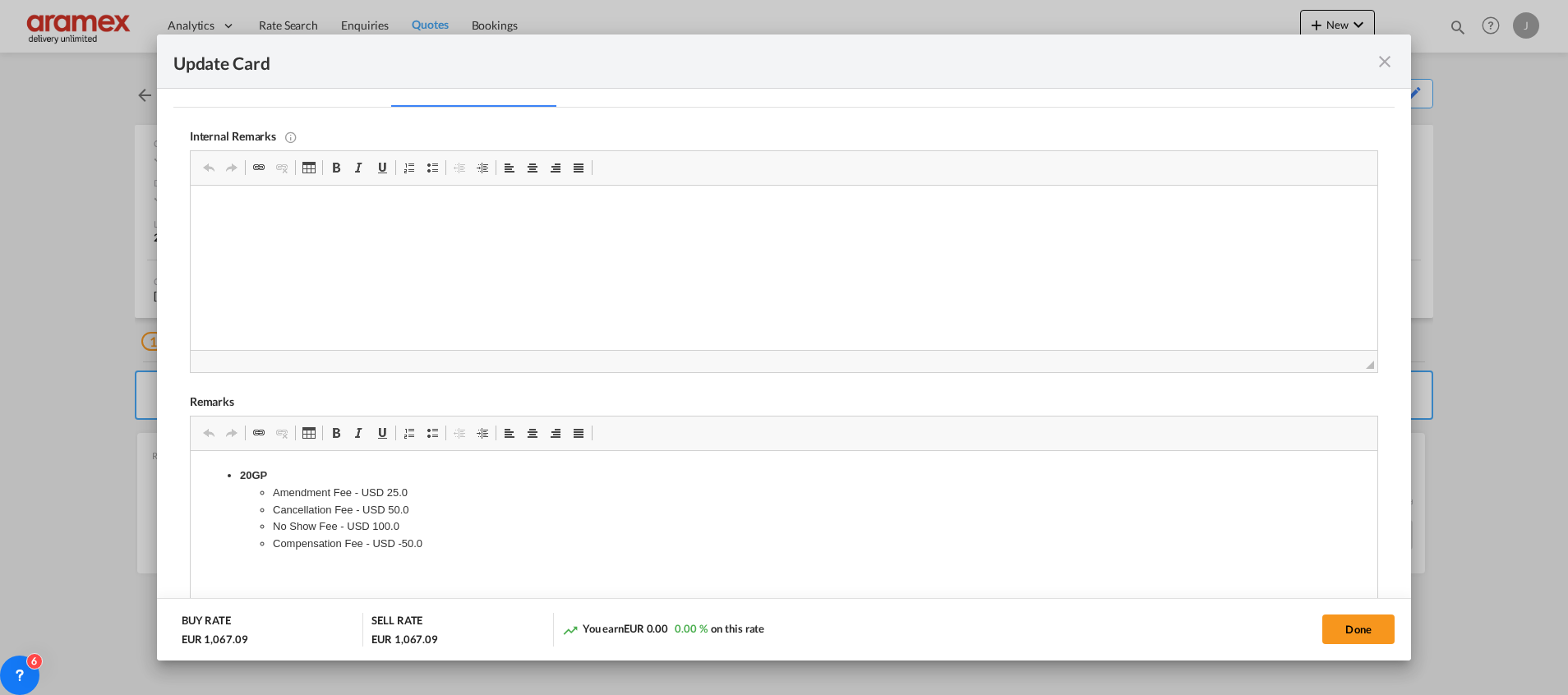
scroll to position [364, 0]
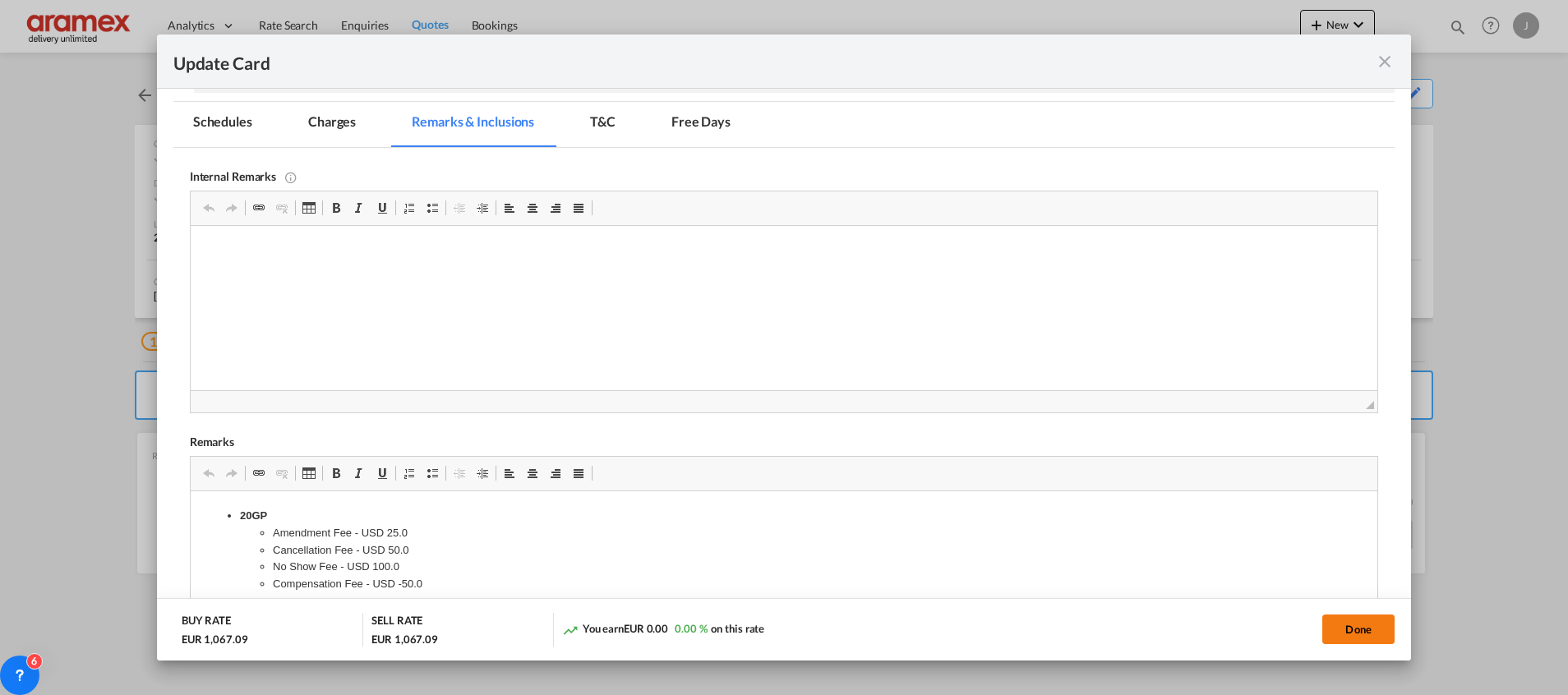
click at [1359, 642] on button "Done" at bounding box center [1359, 629] width 72 height 30
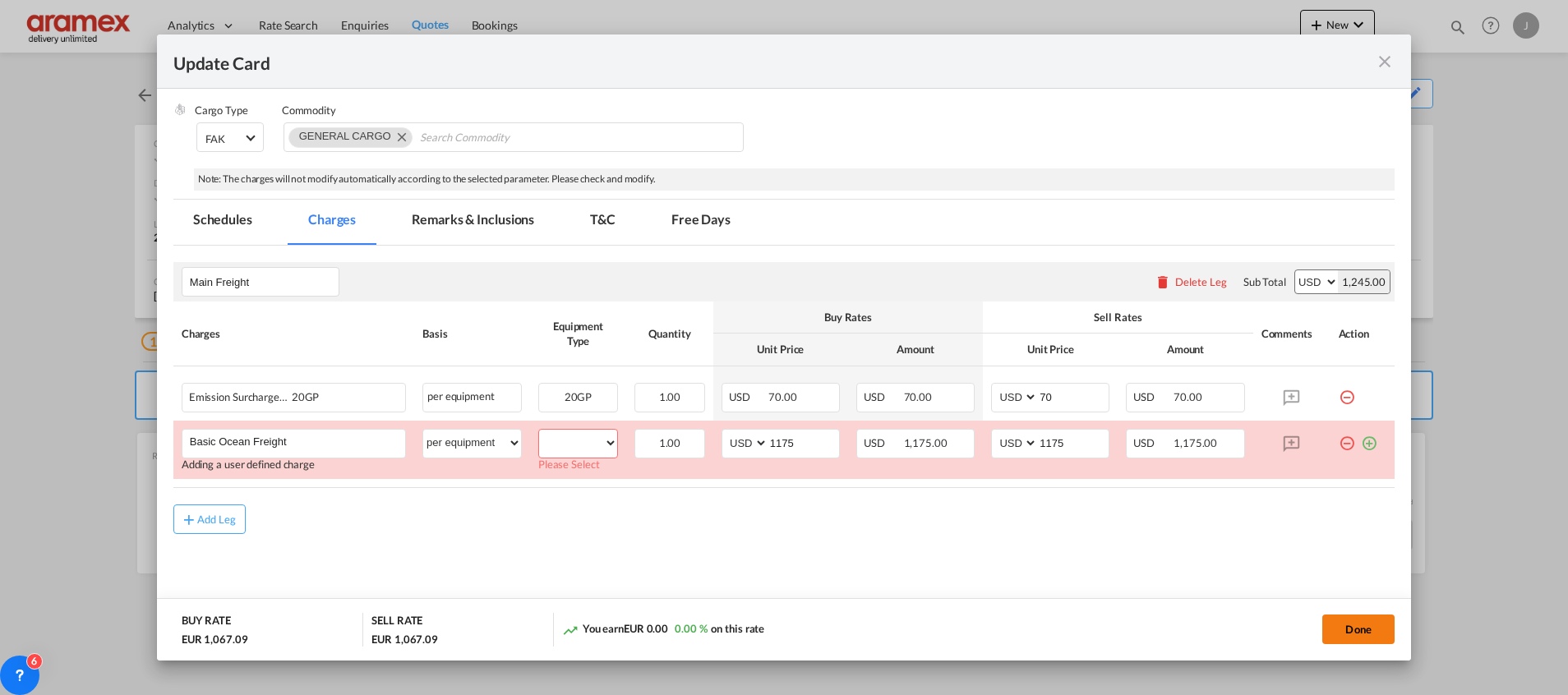
scroll to position [266, 0]
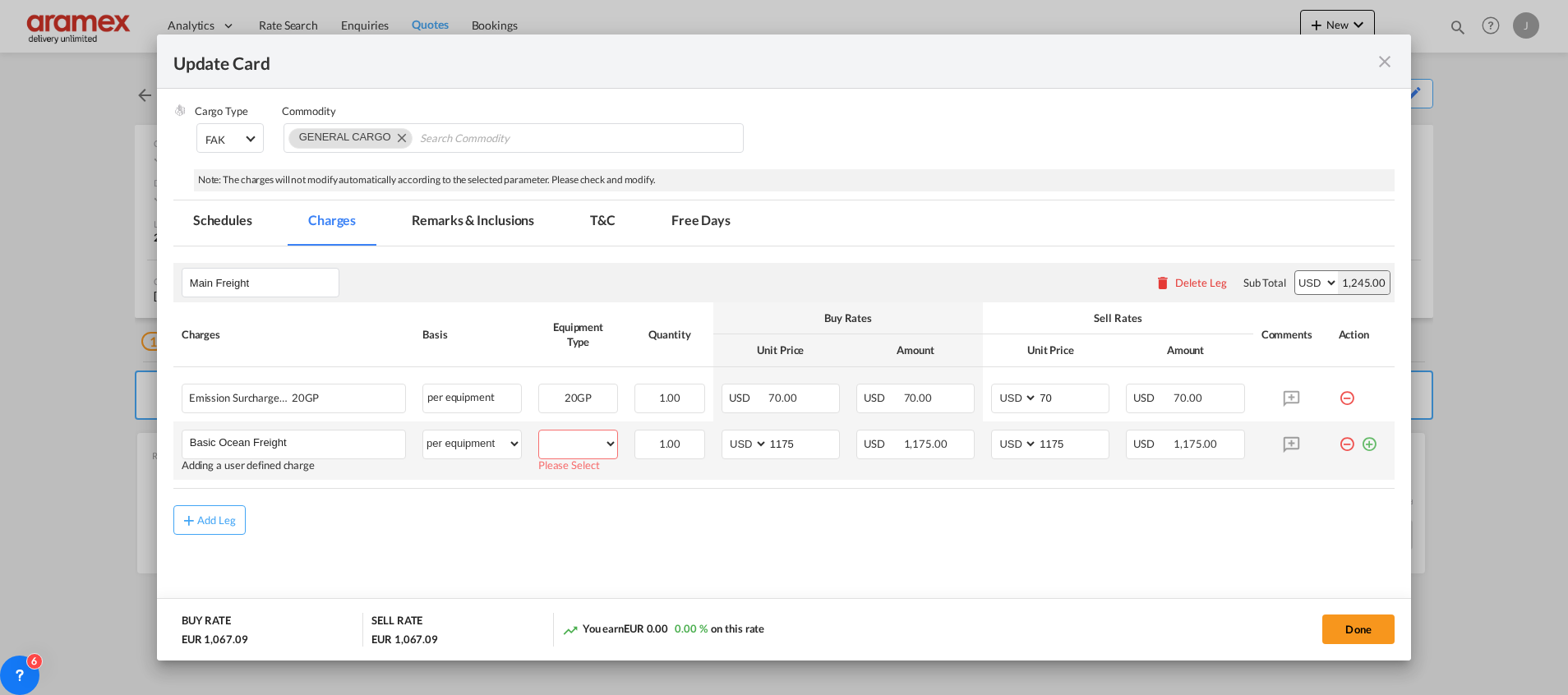
click at [586, 449] on select "20GP" at bounding box center [578, 444] width 78 height 22
select select "20GP"
click at [540, 433] on select "20GP" at bounding box center [578, 444] width 78 height 22
click at [1350, 632] on button "Done" at bounding box center [1359, 629] width 72 height 30
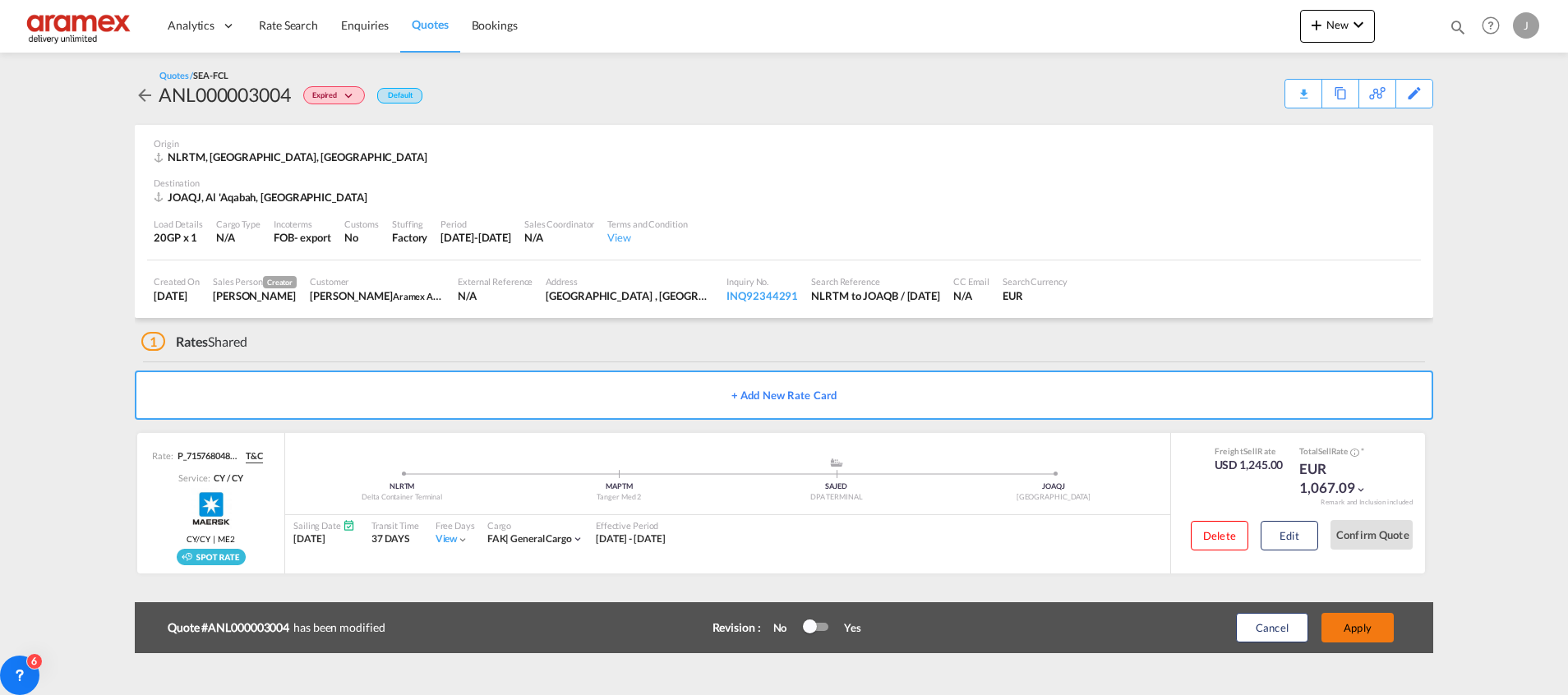
click at [1349, 625] on button "Apply" at bounding box center [1358, 627] width 72 height 30
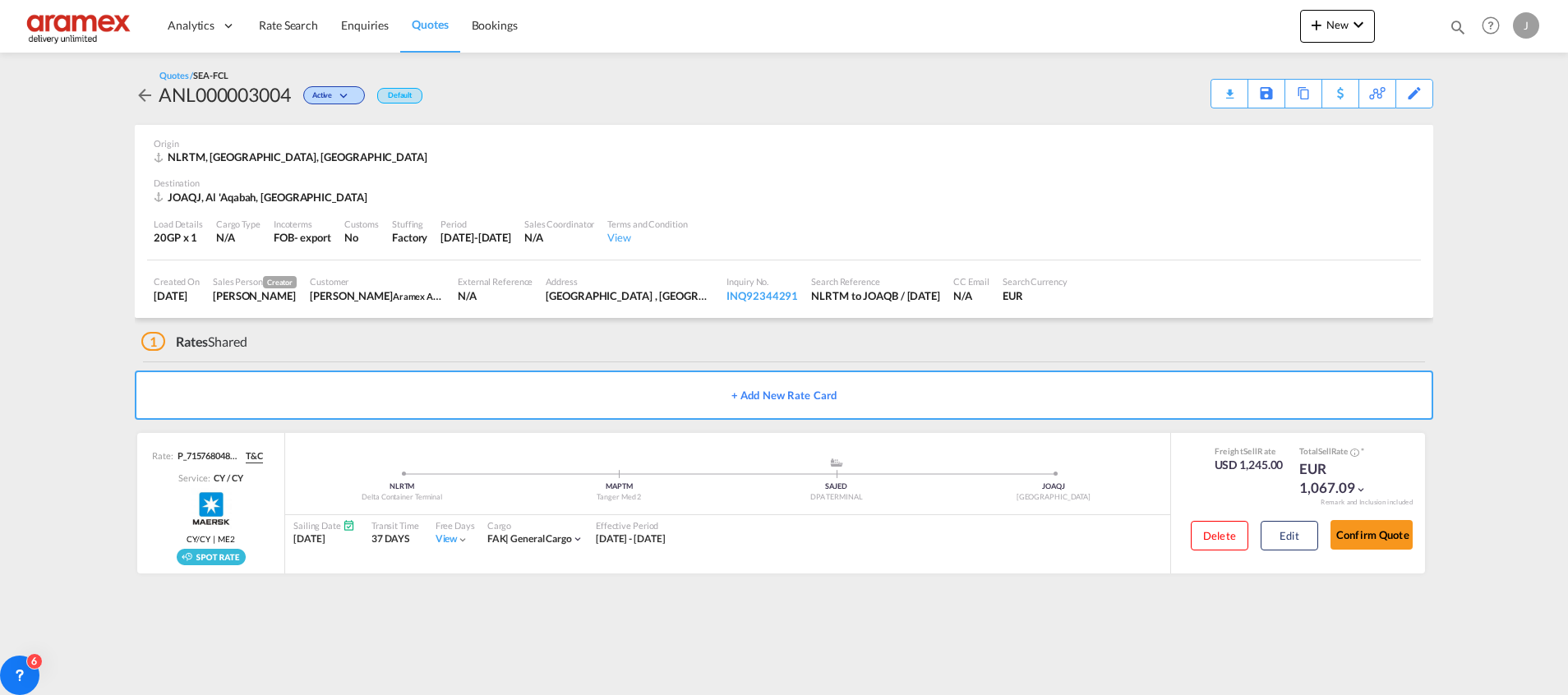
click at [64, 246] on md-content "Analytics Dashboard Rate Search Enquiries Quotes Bookings New Quote Bookings" at bounding box center [784, 347] width 1568 height 695
click at [1225, 91] on div "Download Quote" at bounding box center [1197, 92] width 84 height 26
